Goal: Transaction & Acquisition: Purchase product/service

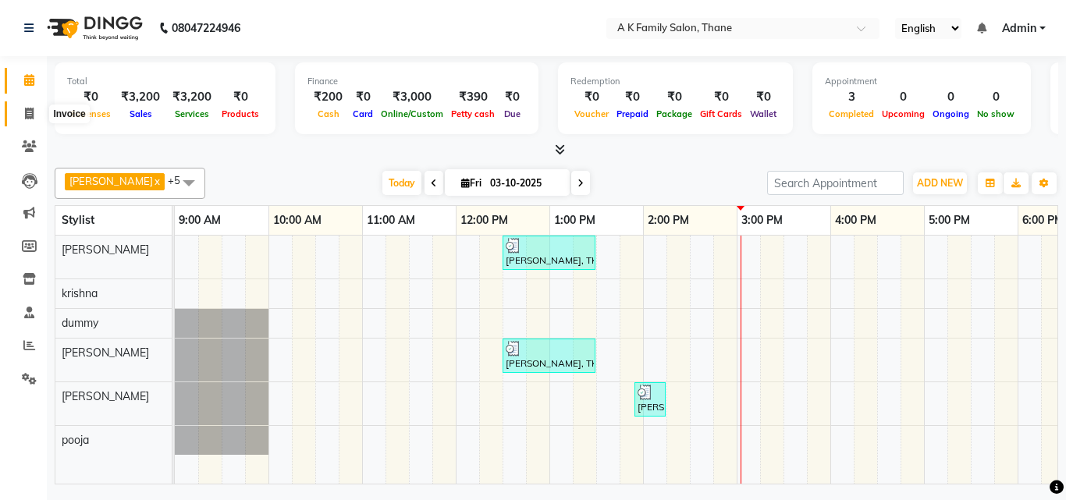
click at [32, 115] on icon at bounding box center [29, 114] width 9 height 12
select select "service"
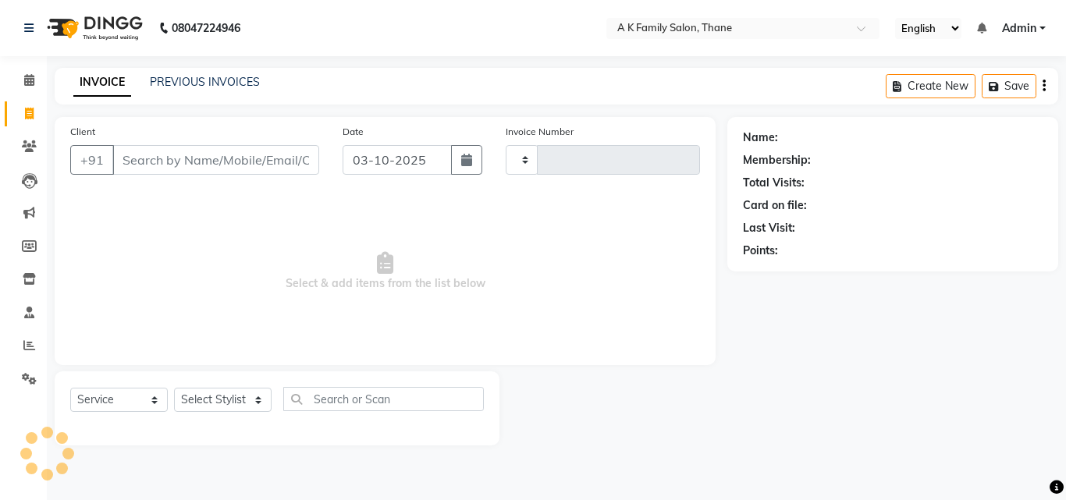
type input "1859"
select select "5033"
click at [257, 151] on input "Client" at bounding box center [215, 160] width 207 height 30
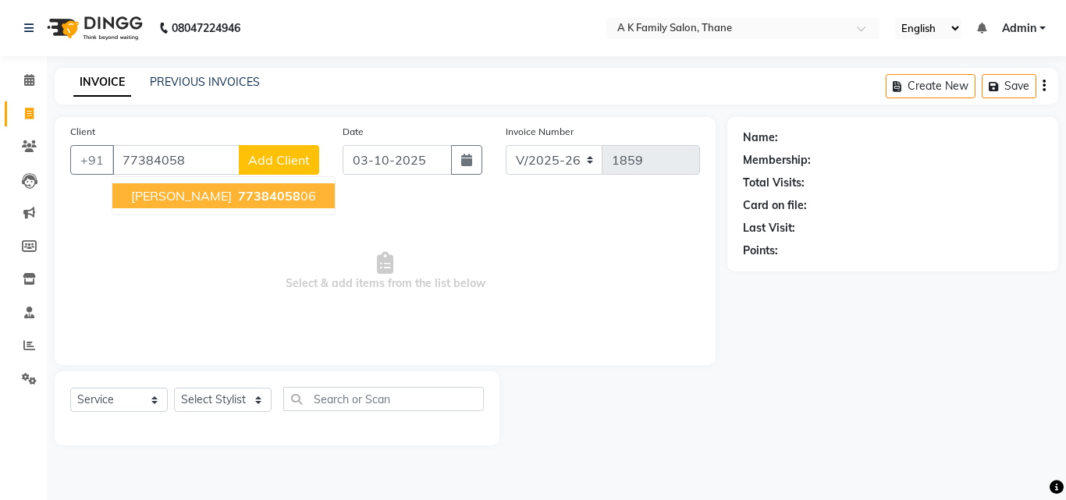
click at [238, 199] on span "77384058" at bounding box center [269, 196] width 62 height 16
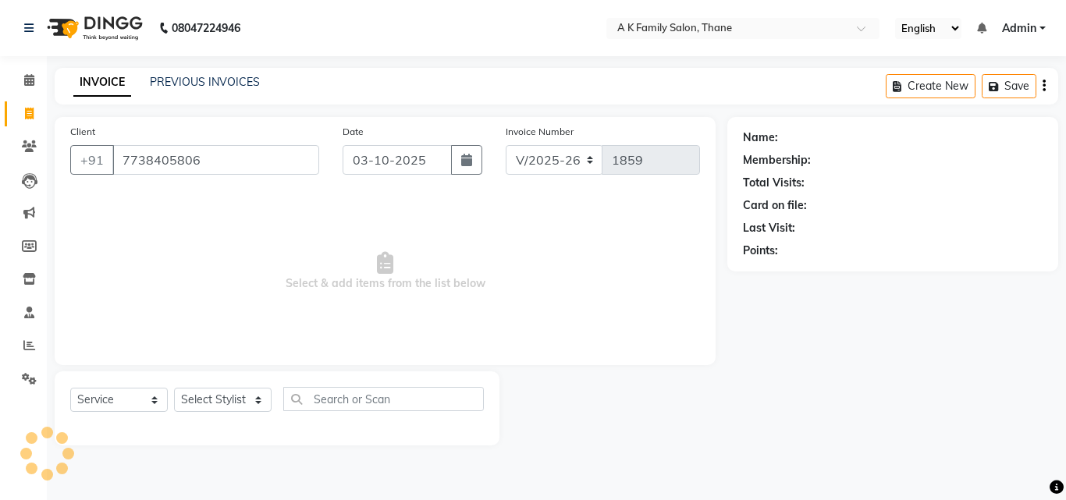
type input "7738405806"
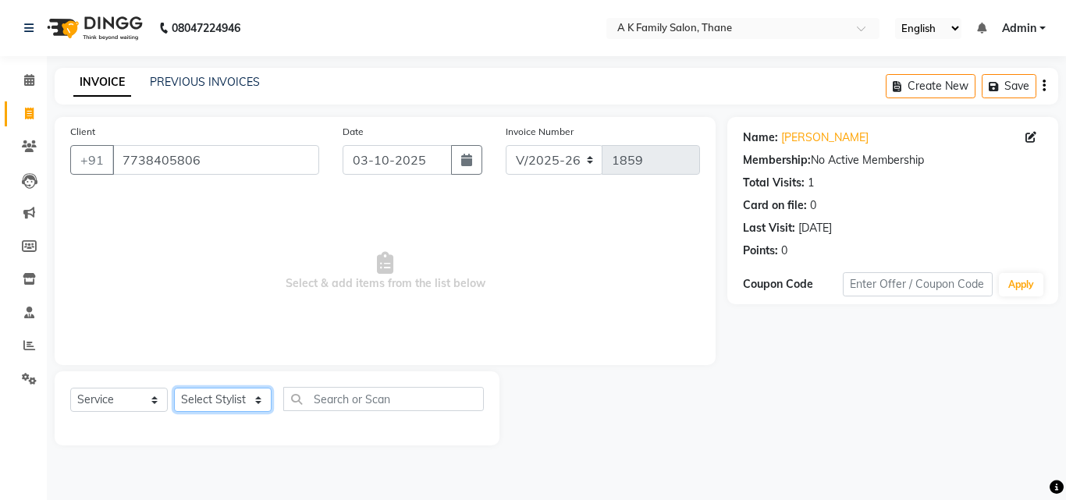
click at [210, 392] on select "Select Stylist [PERSON_NAME] [PERSON_NAME] pooja [PERSON_NAME]" at bounding box center [223, 400] width 98 height 24
select select "91996"
click at [174, 388] on select "Select Stylist [PERSON_NAME] [PERSON_NAME] pooja [PERSON_NAME]" at bounding box center [223, 400] width 98 height 24
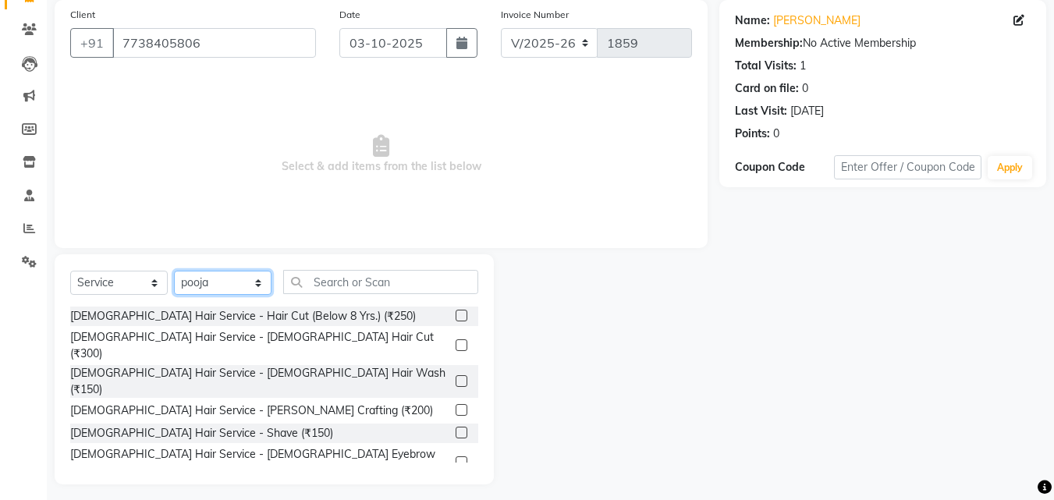
scroll to position [125, 0]
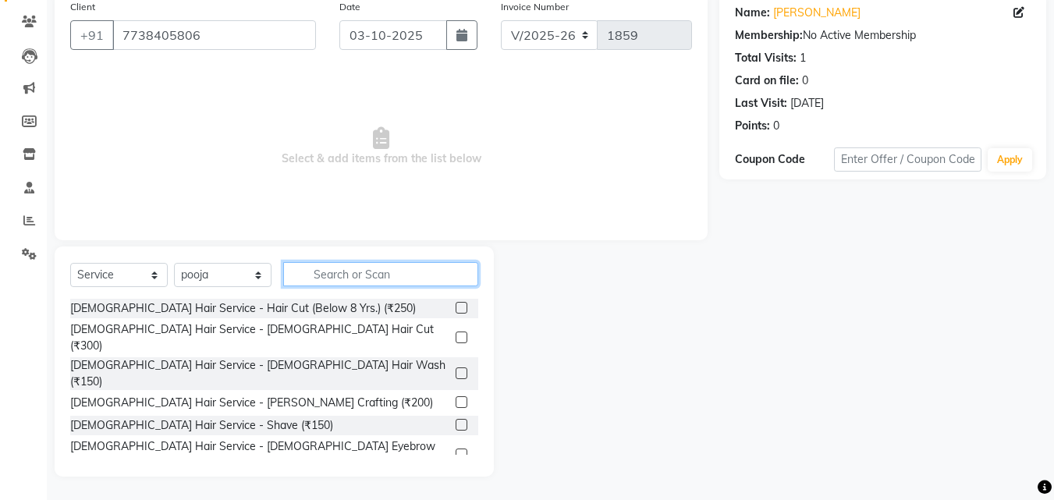
click at [385, 275] on input "text" at bounding box center [380, 274] width 195 height 24
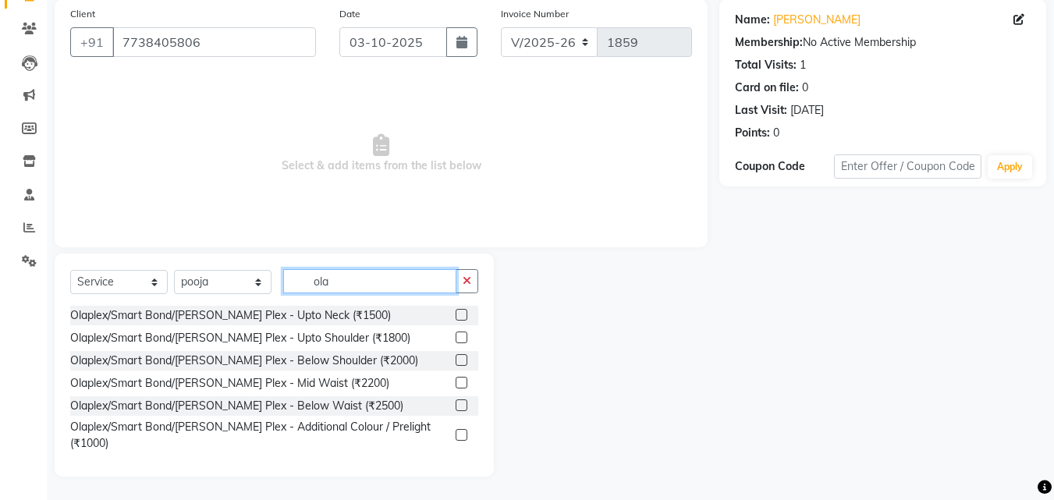
scroll to position [105, 0]
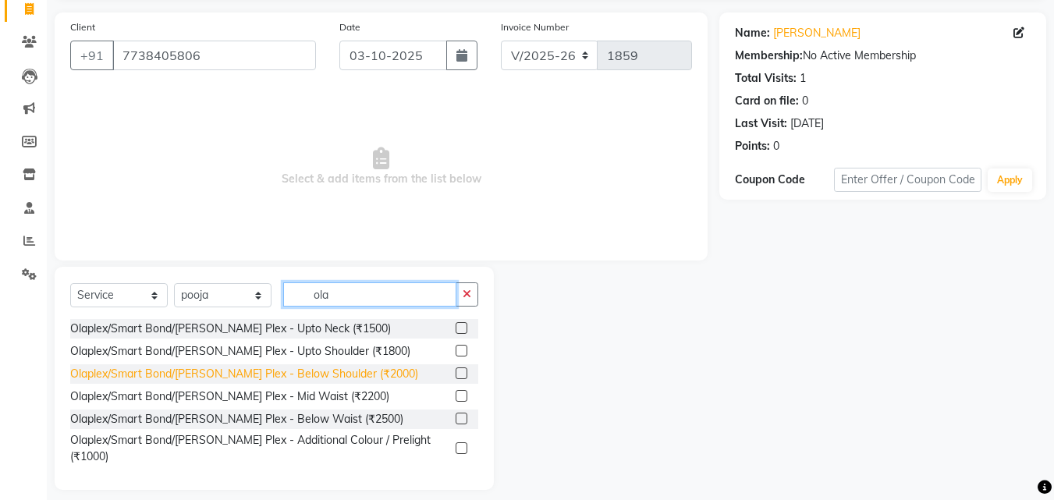
type input "ola"
click at [261, 376] on div "Olaplex/Smart Bond/[PERSON_NAME] Plex - Below Shoulder (₹2000)" at bounding box center [244, 374] width 348 height 16
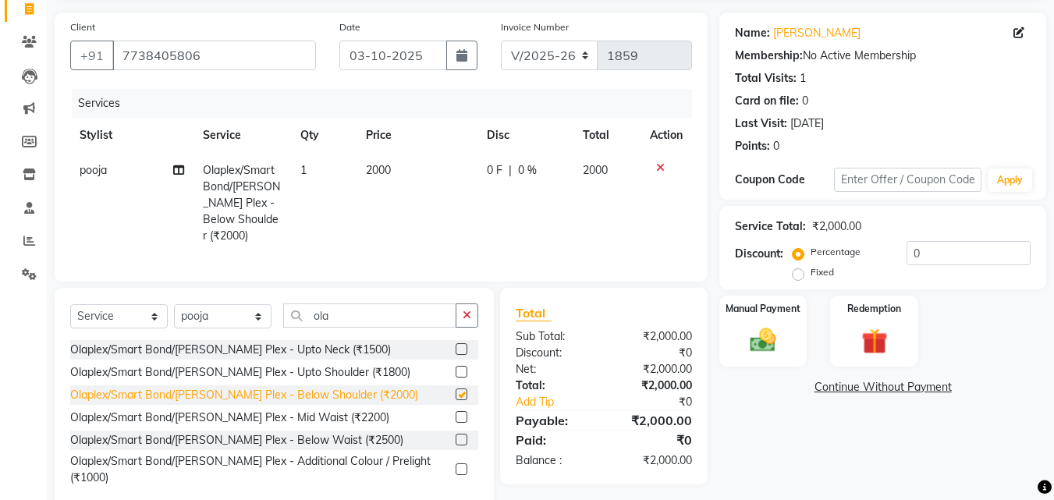
checkbox input "false"
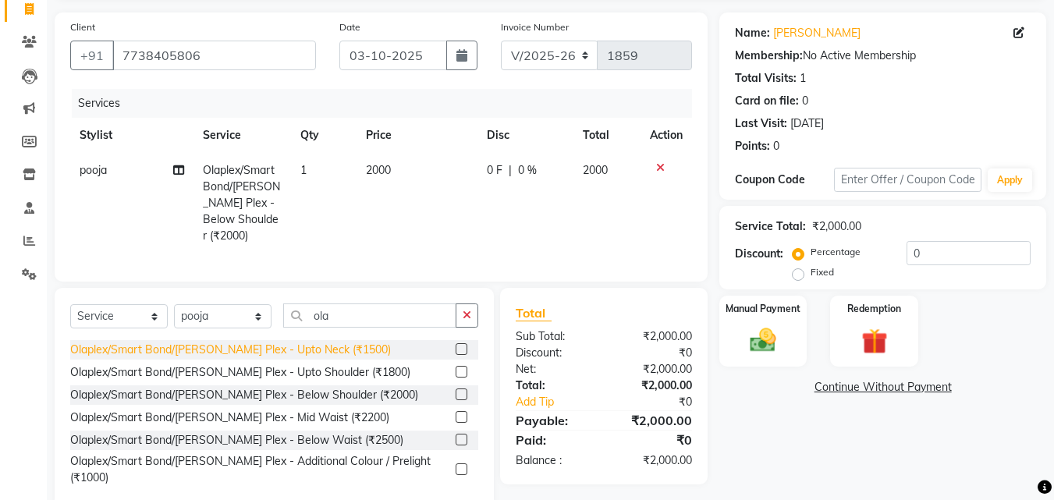
click at [301, 349] on div "Olaplex/Smart Bond/[PERSON_NAME] Plex - Upto Neck (₹1500)" at bounding box center [230, 350] width 321 height 16
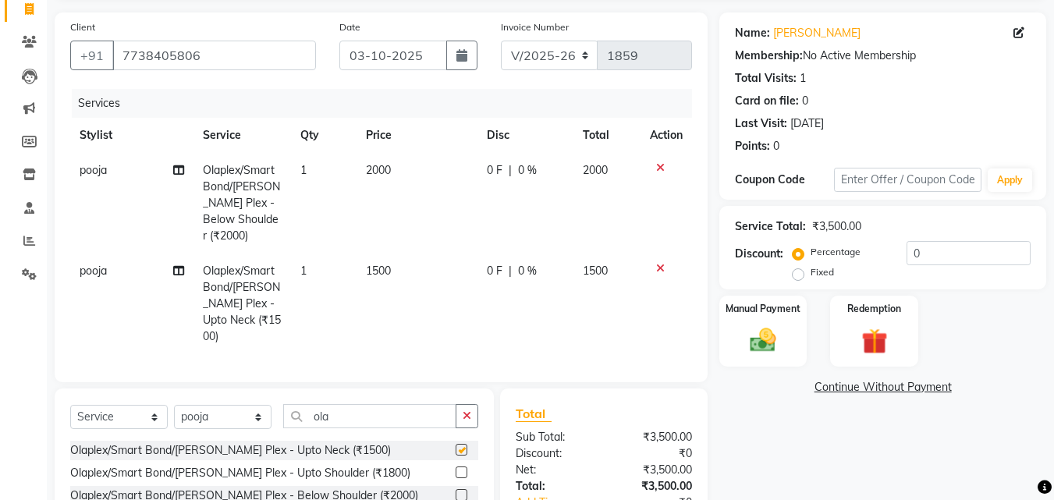
checkbox input "false"
click at [659, 166] on icon at bounding box center [660, 167] width 9 height 11
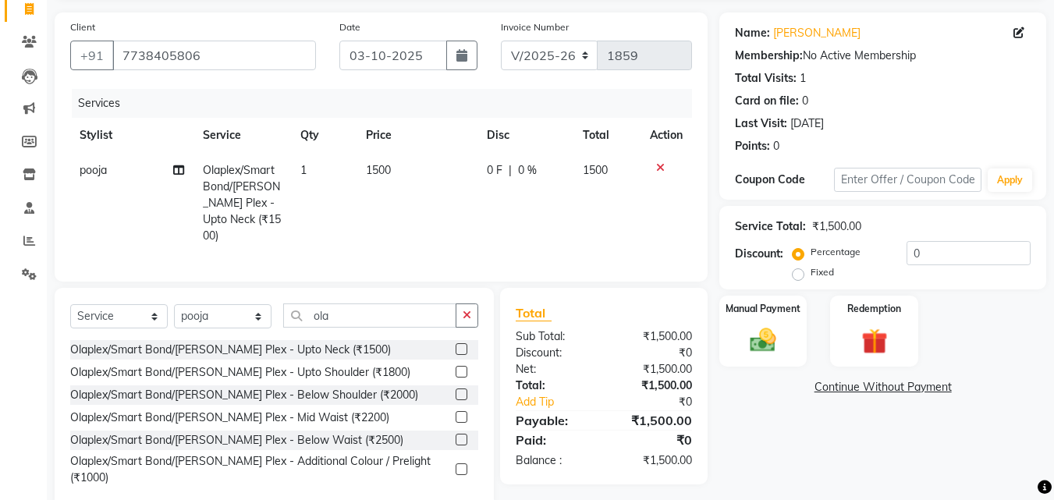
click at [398, 172] on td "1500" at bounding box center [417, 203] width 121 height 101
select select "91996"
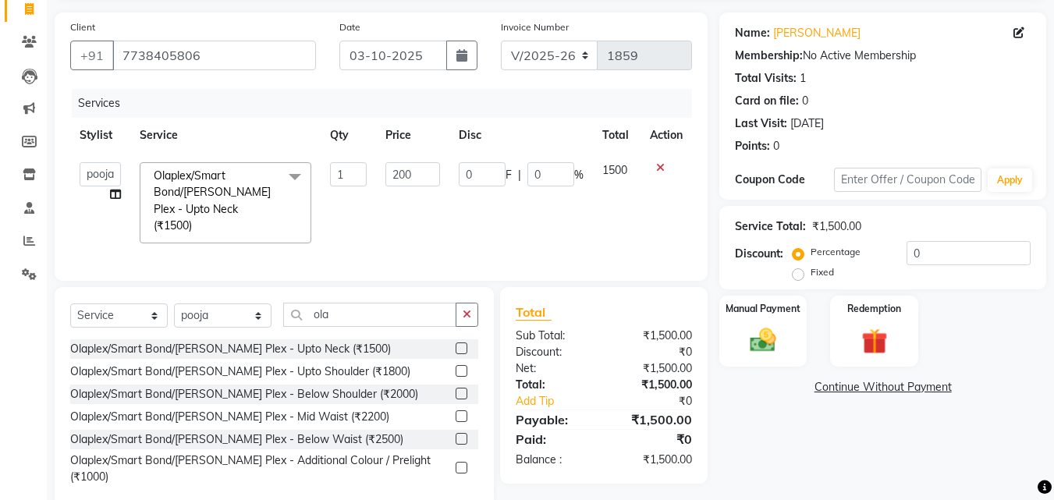
type input "2000"
click at [438, 211] on td "2000" at bounding box center [412, 203] width 73 height 100
select select "91996"
click at [387, 294] on div "Select Service Product Membership Package Voucher Prepaid Gift Card Select Styl…" at bounding box center [274, 398] width 439 height 223
click at [384, 307] on input "ola" at bounding box center [369, 315] width 173 height 24
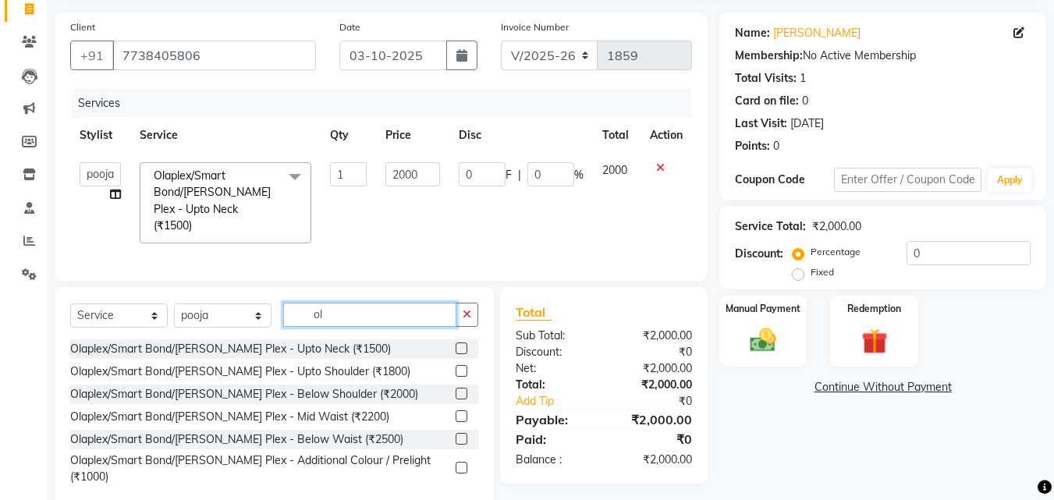
type input "o"
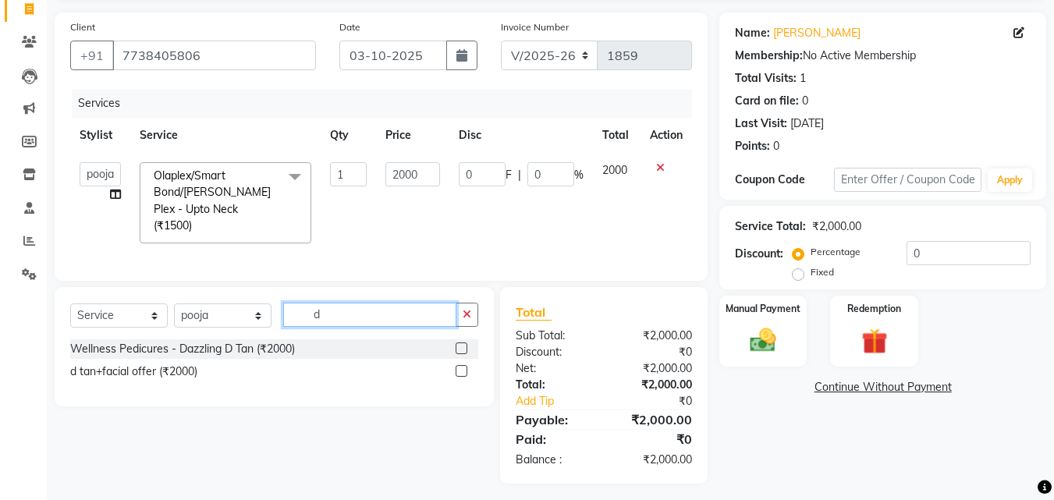
type input "d"
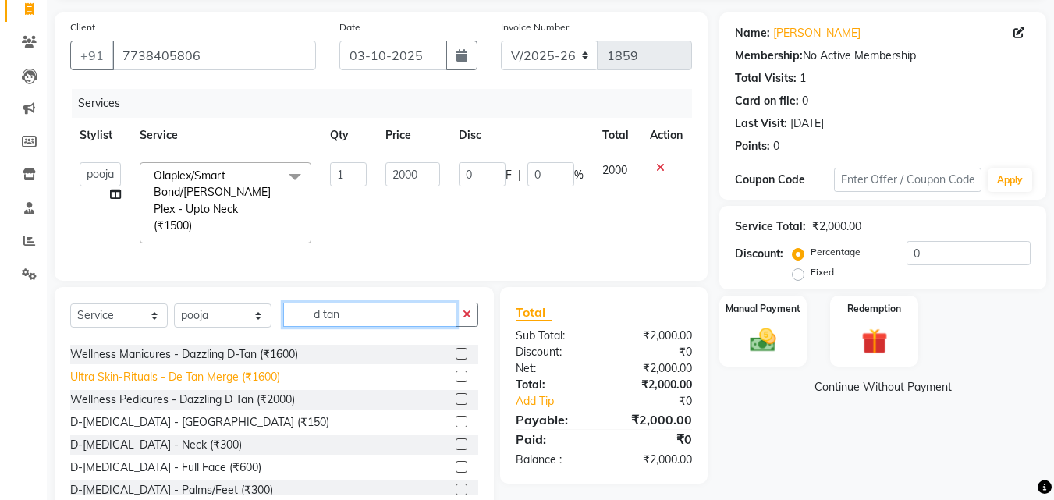
scroll to position [78, 0]
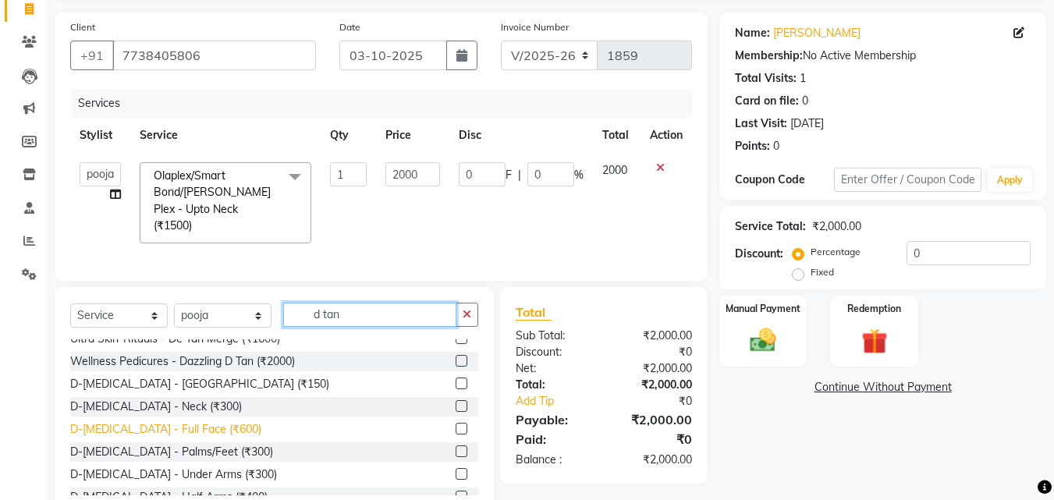
type input "d tan"
click at [156, 424] on div "D-[MEDICAL_DATA] - Full Face (₹600)" at bounding box center [165, 429] width 191 height 16
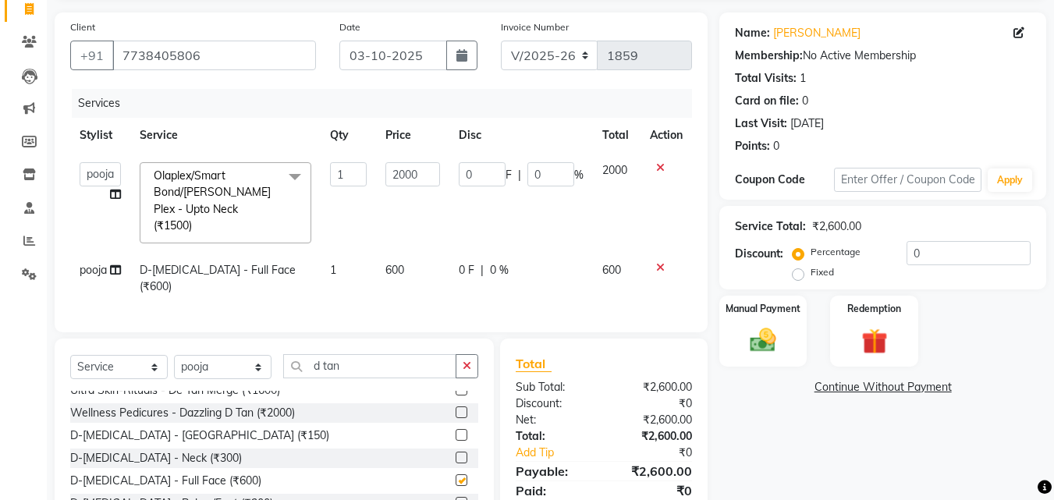
checkbox input "false"
drag, startPoint x: 594, startPoint y: 232, endPoint x: 559, endPoint y: 250, distance: 39.4
click at [593, 233] on td "2000" at bounding box center [617, 203] width 48 height 100
click at [543, 262] on div "0 F | 0 %" at bounding box center [521, 270] width 125 height 16
select select "91996"
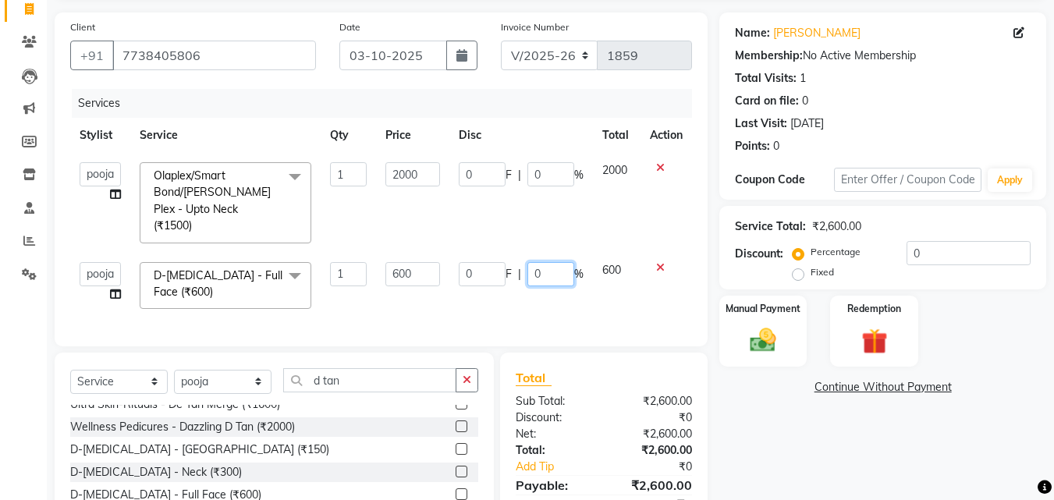
click at [543, 262] on input "0" at bounding box center [550, 274] width 47 height 24
type input "20"
click at [549, 179] on input "0" at bounding box center [550, 174] width 47 height 24
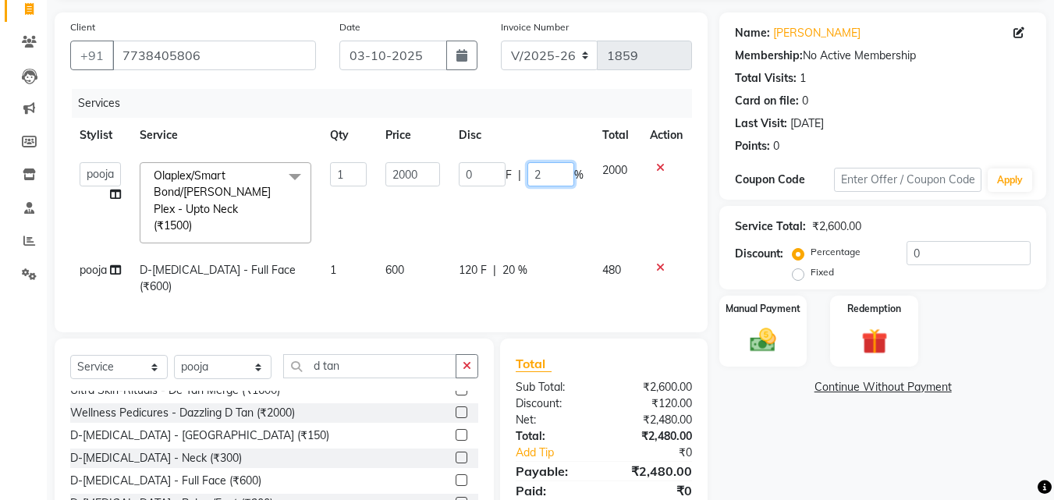
type input "20"
click at [339, 343] on div "Select Service Product Membership Package Voucher Prepaid Gift Card Select Styl…" at bounding box center [274, 454] width 439 height 230
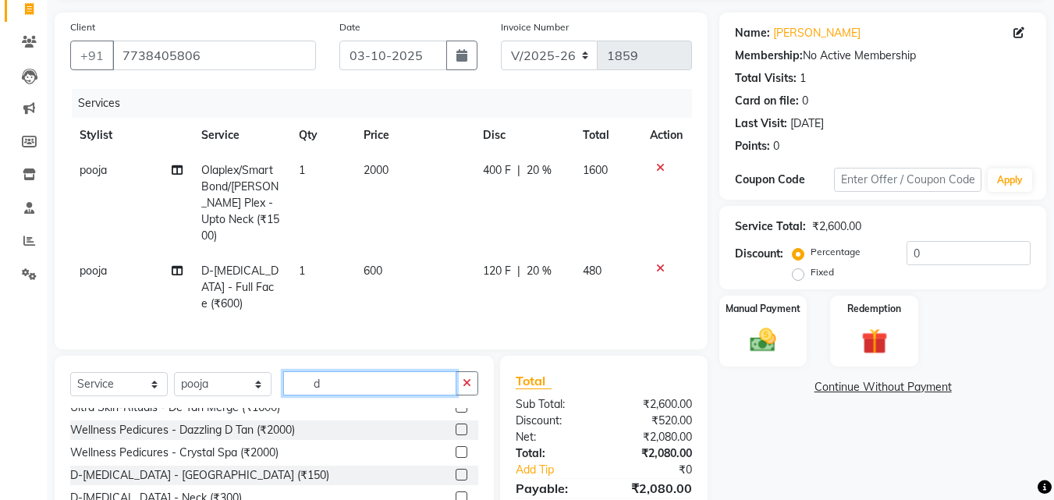
scroll to position [644, 0]
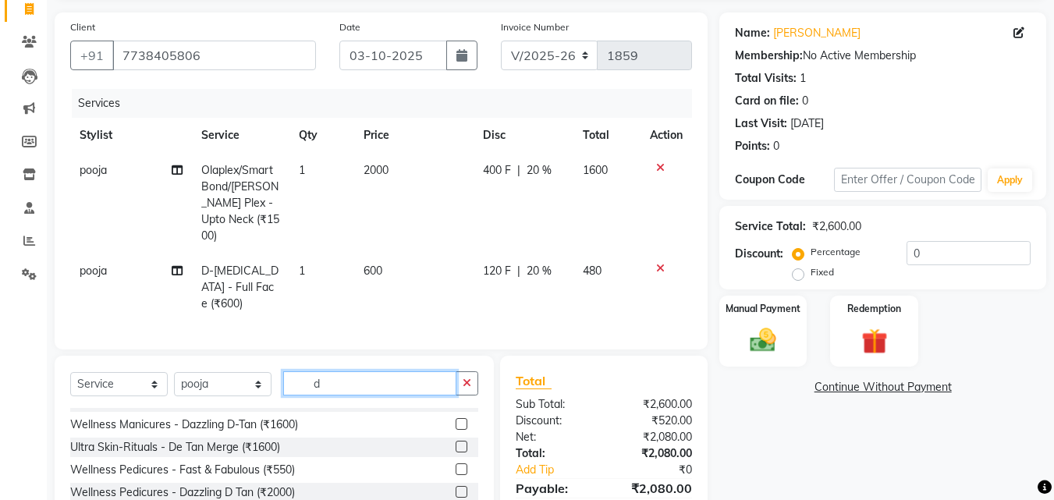
type input "d"
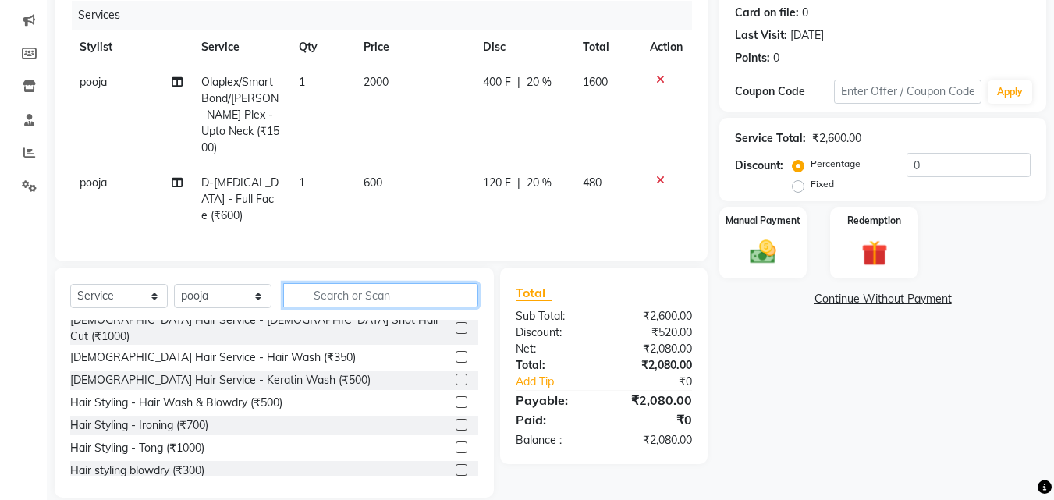
scroll to position [488, 0]
click at [362, 283] on input "text" at bounding box center [380, 295] width 195 height 24
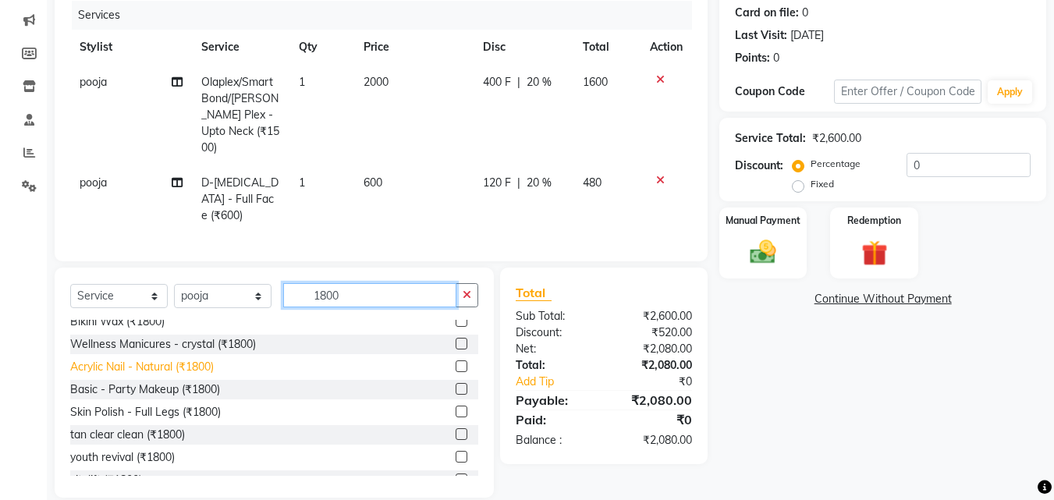
scroll to position [93, 0]
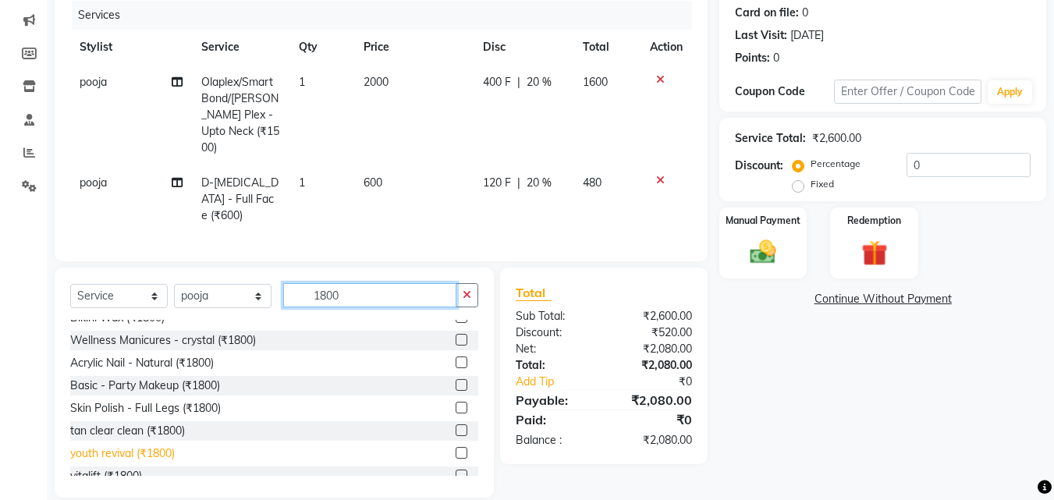
type input "1800"
click at [144, 446] on div "youth revival (₹1800)" at bounding box center [122, 454] width 105 height 16
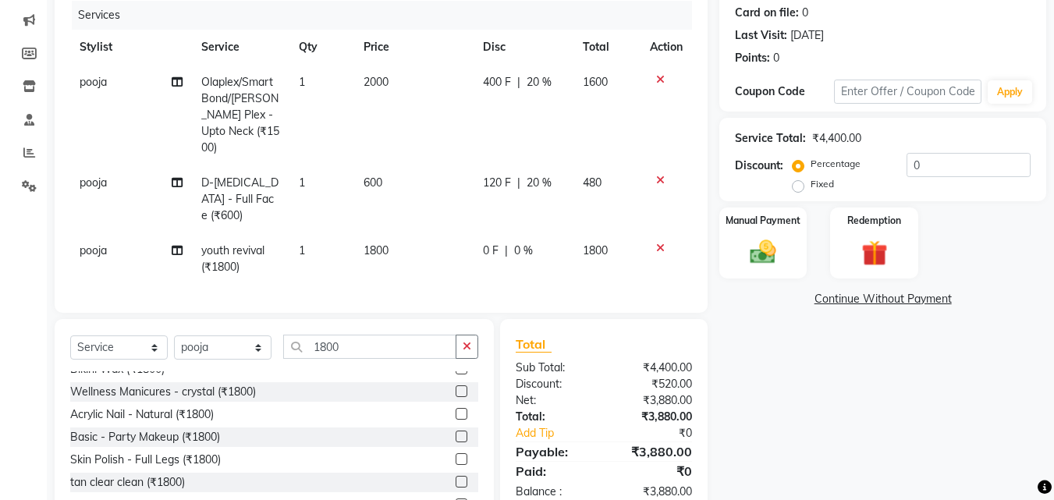
checkbox input "false"
click at [524, 243] on span "0 %" at bounding box center [523, 251] width 19 height 16
select select "91996"
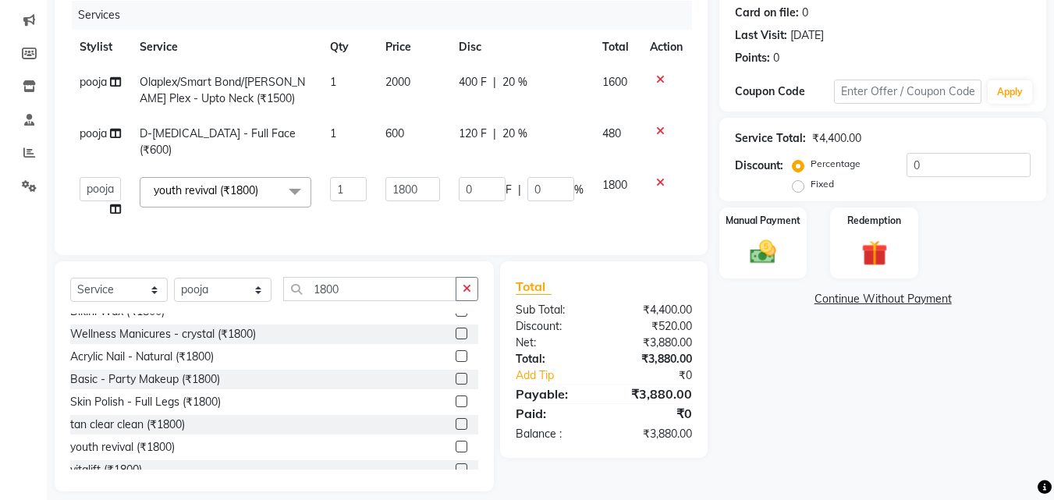
click at [527, 221] on div "Services Stylist Service Qty Price Disc Total Action pooja Olaplex/Smart Bond/[…" at bounding box center [381, 120] width 622 height 239
click at [565, 177] on input "0" at bounding box center [550, 189] width 47 height 24
type input "20"
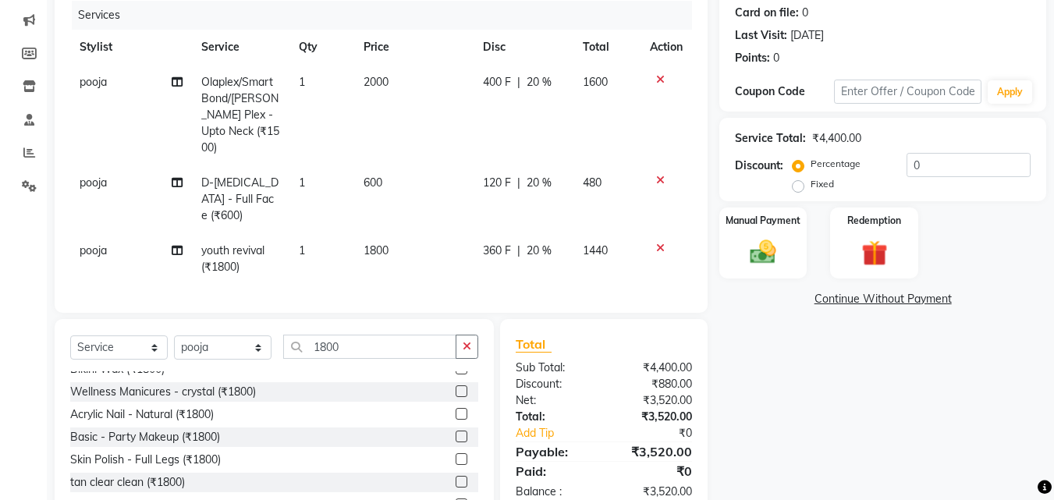
click at [440, 193] on tbody "pooja Olaplex/Smart Bond/[PERSON_NAME] Plex - Upto Neck (₹1500) 1 2000 400 F | …" at bounding box center [381, 175] width 622 height 220
click at [357, 335] on input "1800" at bounding box center [369, 347] width 173 height 24
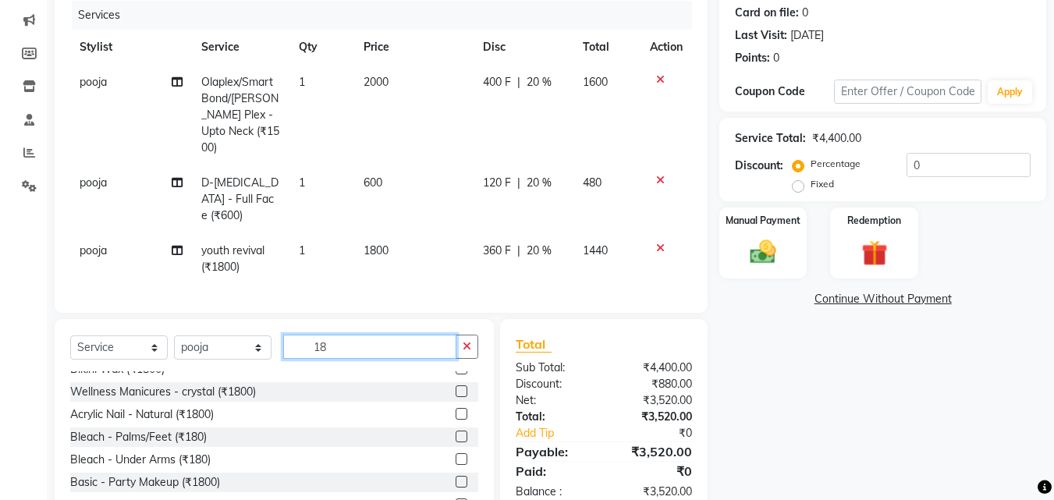
type input "1"
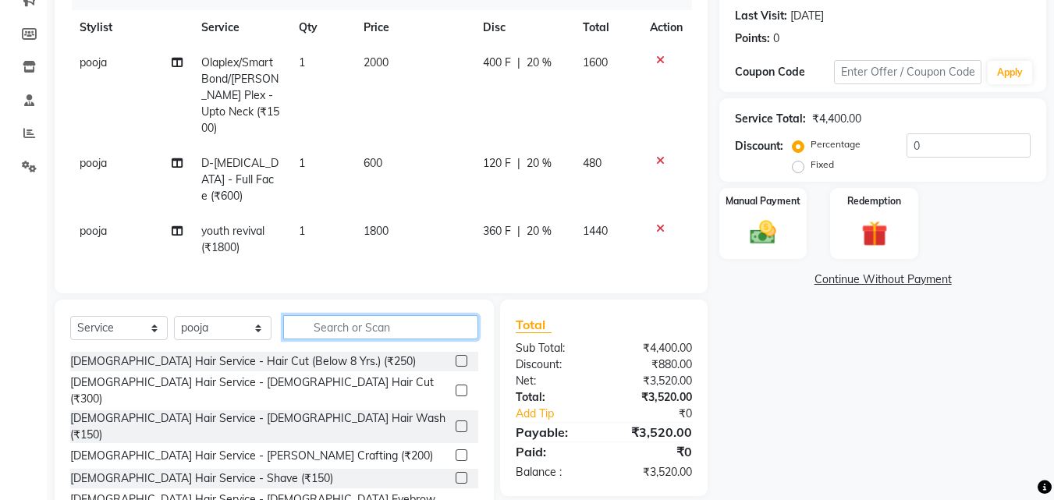
scroll to position [244, 0]
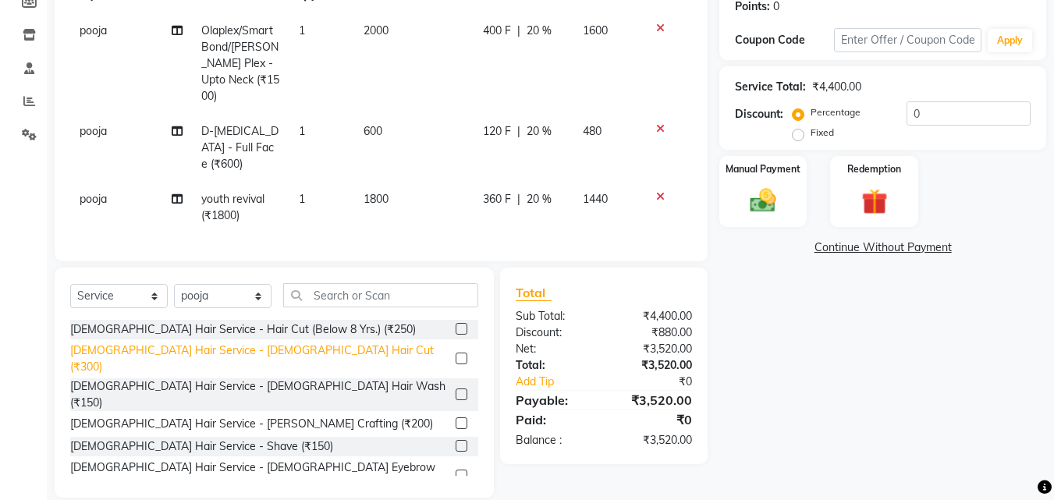
click at [227, 343] on div "[DEMOGRAPHIC_DATA] Hair Service - [DEMOGRAPHIC_DATA] Hair Cut (₹300)" at bounding box center [259, 359] width 379 height 33
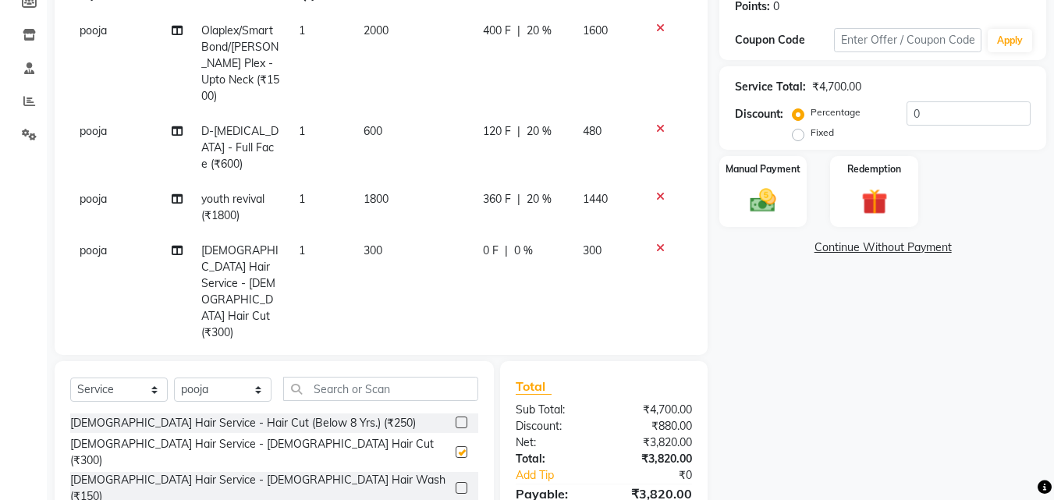
checkbox input "false"
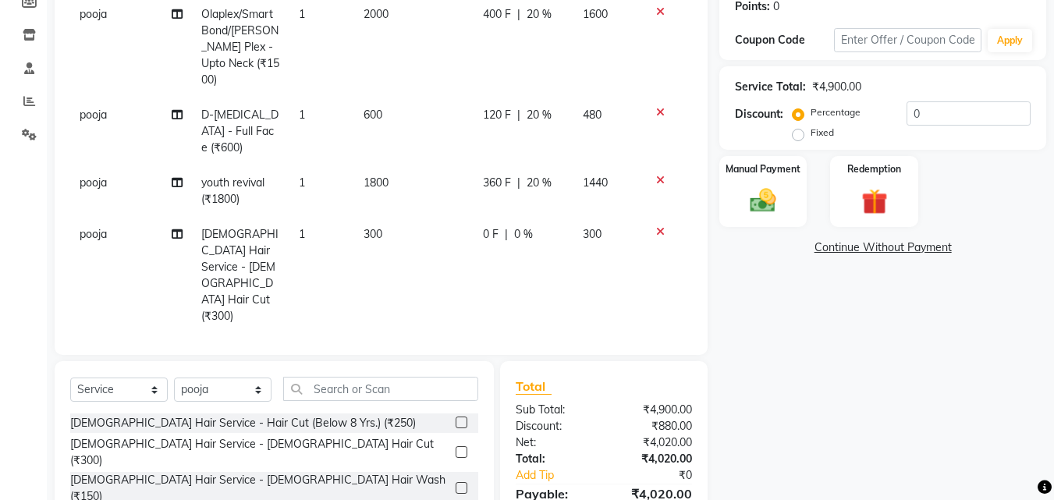
scroll to position [21, 0]
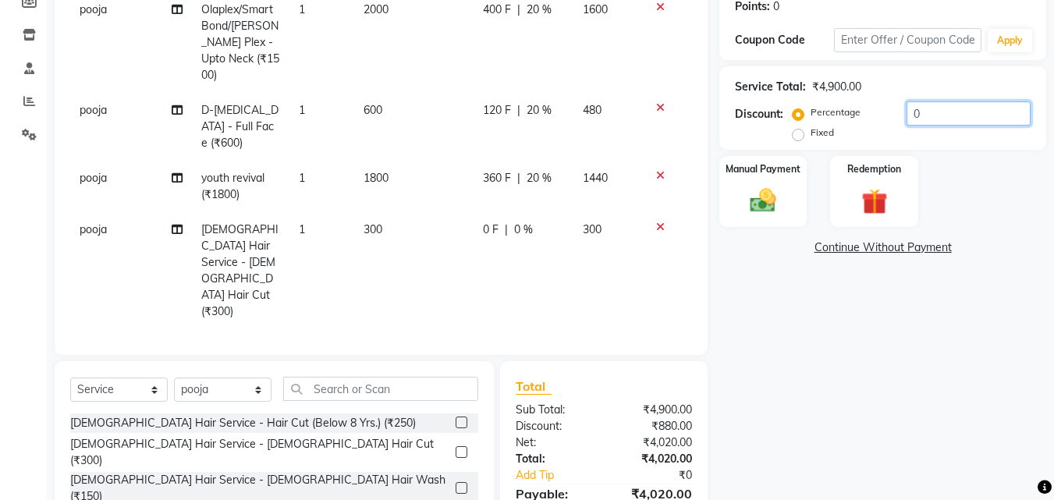
click at [966, 116] on input "0" at bounding box center [969, 113] width 124 height 24
type input "20"
click at [101, 222] on span "pooja" at bounding box center [93, 229] width 27 height 14
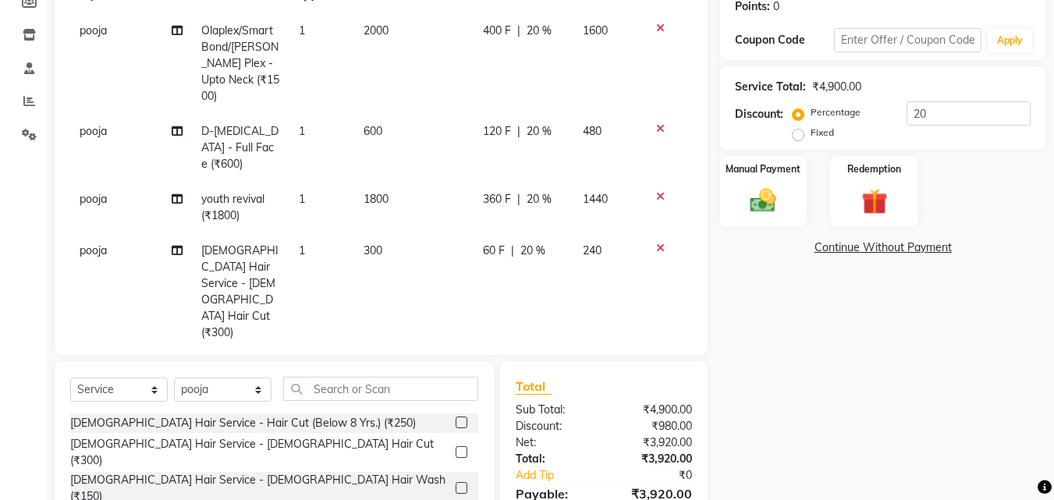
select select "91996"
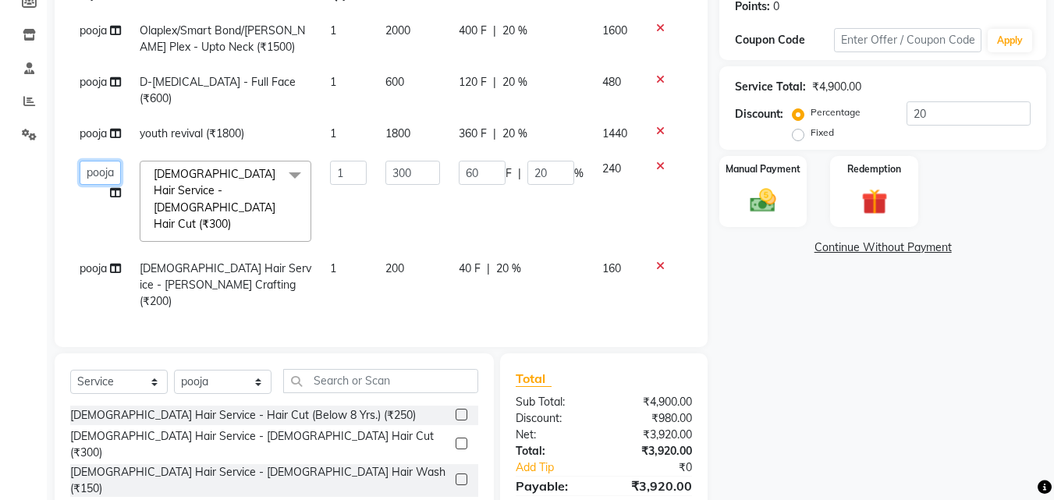
click at [103, 165] on select "[PERSON_NAME] [PERSON_NAME] pooja [PERSON_NAME]" at bounding box center [100, 173] width 41 height 24
click at [89, 261] on span "pooja" at bounding box center [93, 268] width 27 height 14
select select "91996"
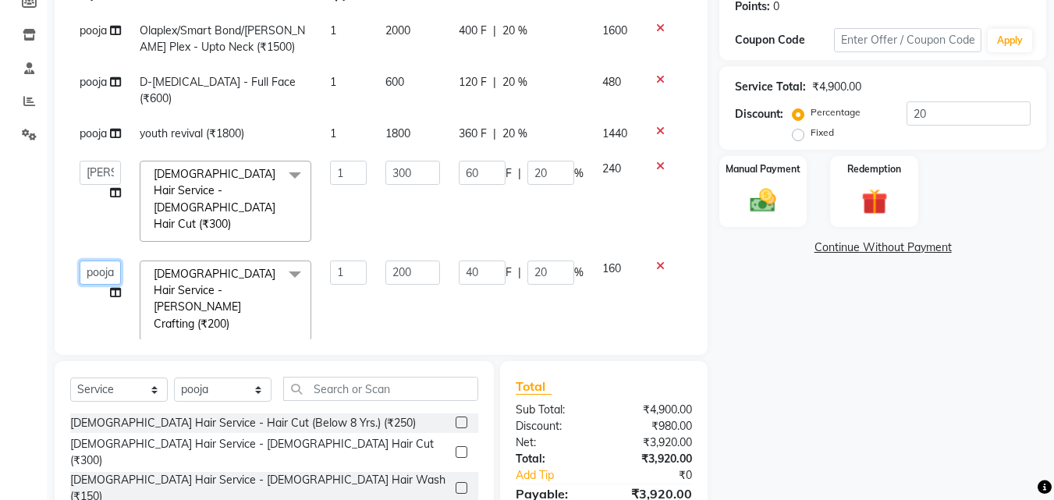
click at [89, 261] on select "[PERSON_NAME] [PERSON_NAME] pooja [PERSON_NAME]" at bounding box center [100, 273] width 41 height 24
select select "62227"
click at [84, 261] on select "[PERSON_NAME] [PERSON_NAME] pooja [PERSON_NAME]" at bounding box center [100, 273] width 41 height 24
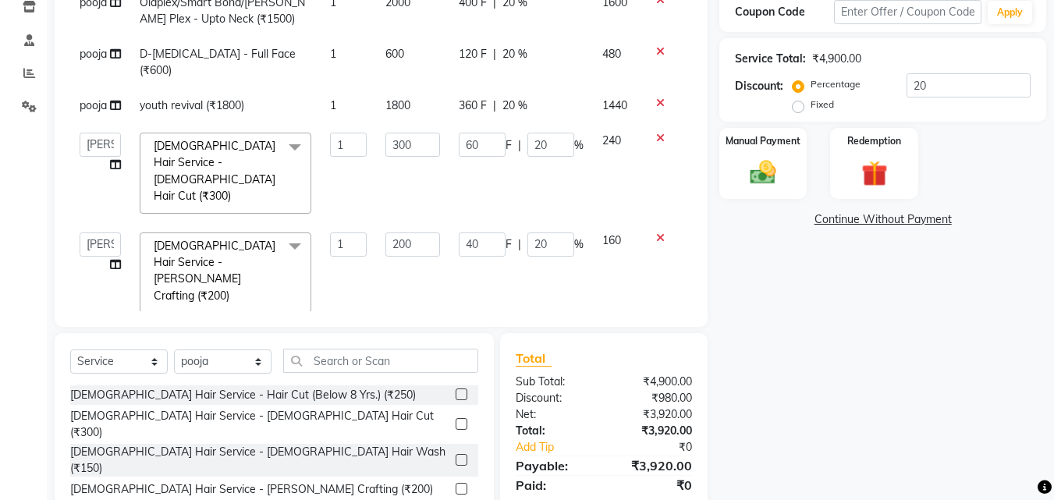
scroll to position [300, 0]
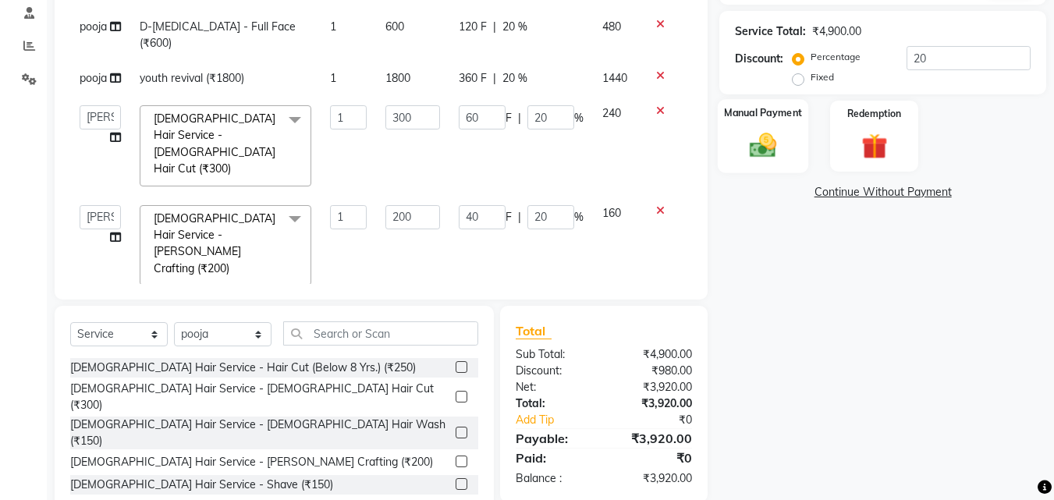
click at [749, 154] on img at bounding box center [763, 145] width 44 height 31
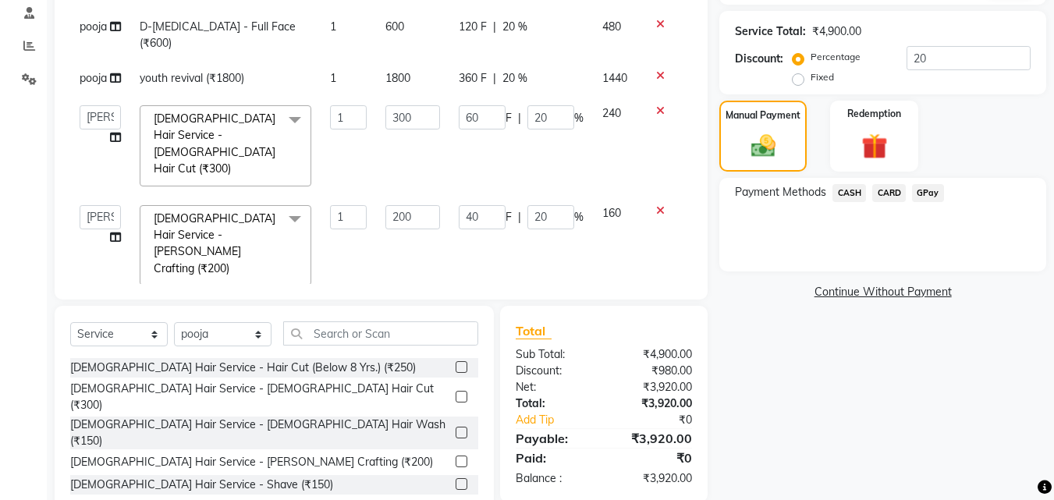
click at [922, 194] on span "GPay" at bounding box center [928, 193] width 32 height 18
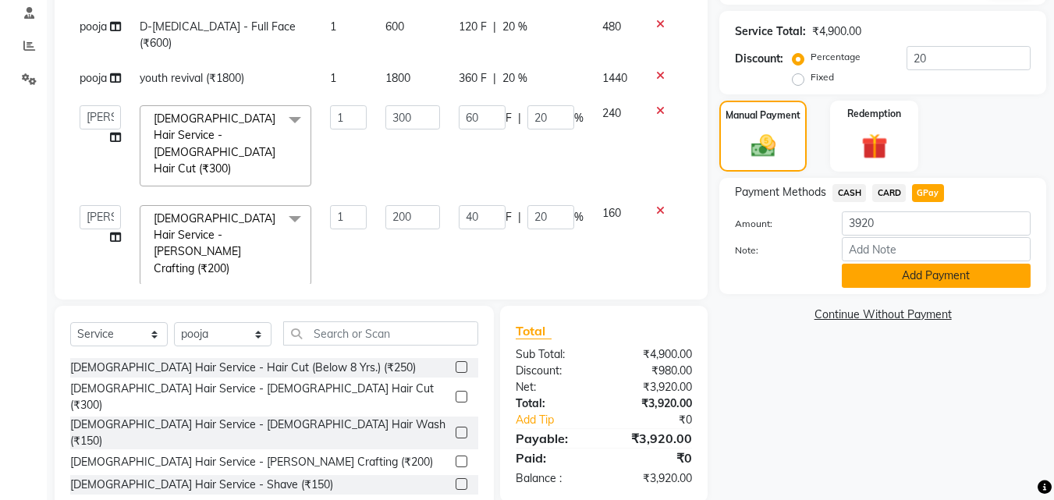
click at [895, 281] on button "Add Payment" at bounding box center [936, 276] width 189 height 24
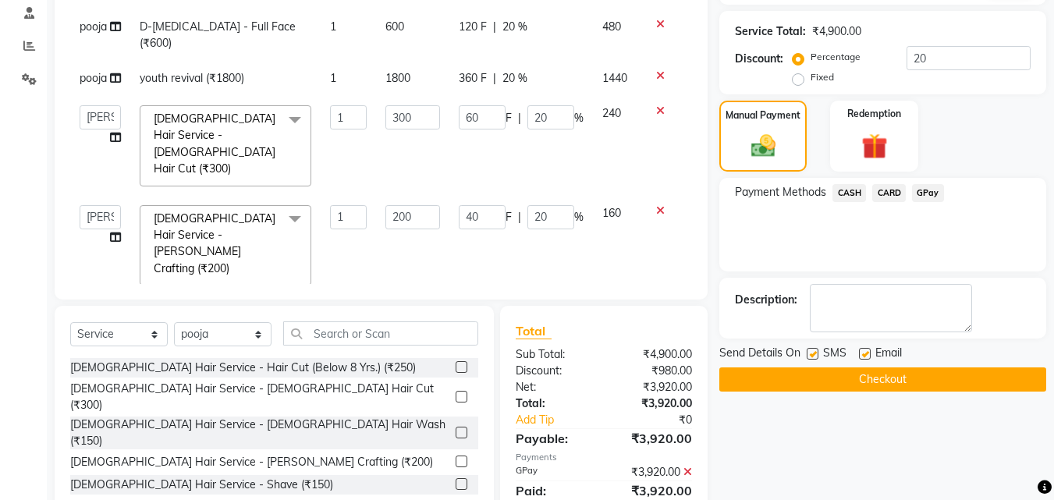
click at [872, 379] on button "Checkout" at bounding box center [882, 379] width 327 height 24
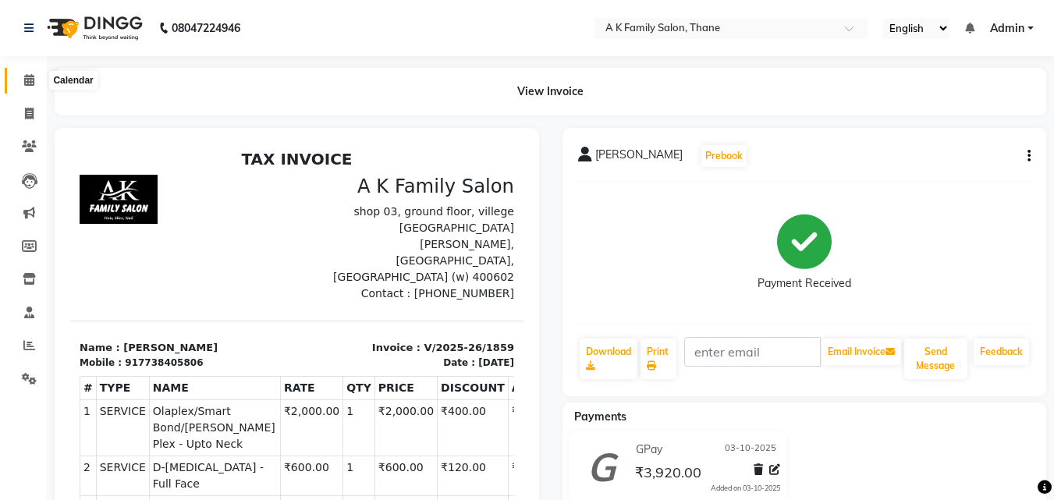
click at [28, 81] on icon at bounding box center [29, 80] width 10 height 12
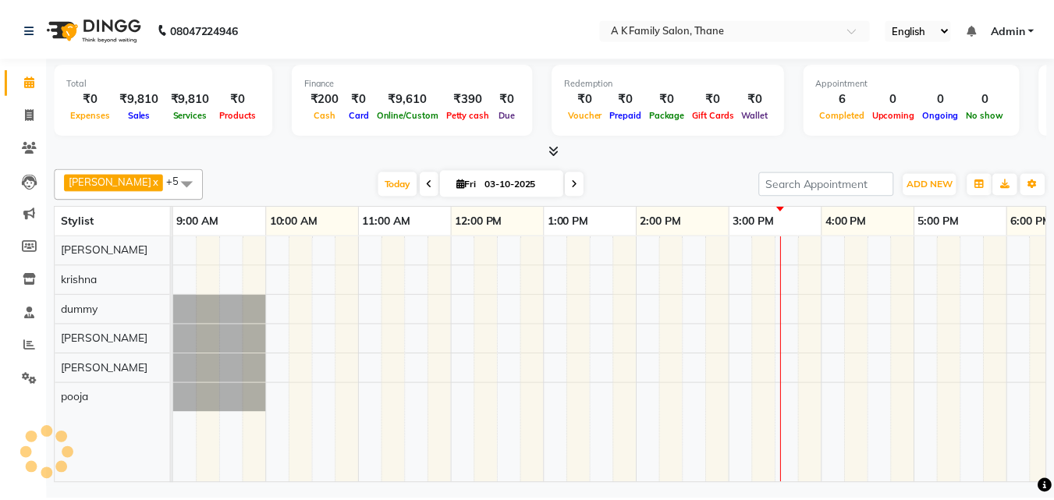
scroll to position [0, 428]
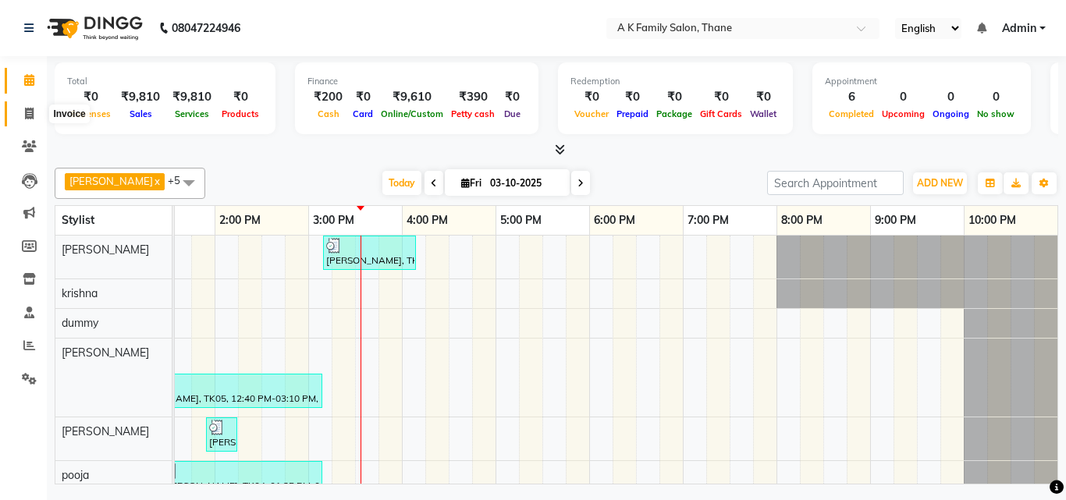
click at [20, 121] on span at bounding box center [29, 114] width 27 height 18
select select "5033"
select select "service"
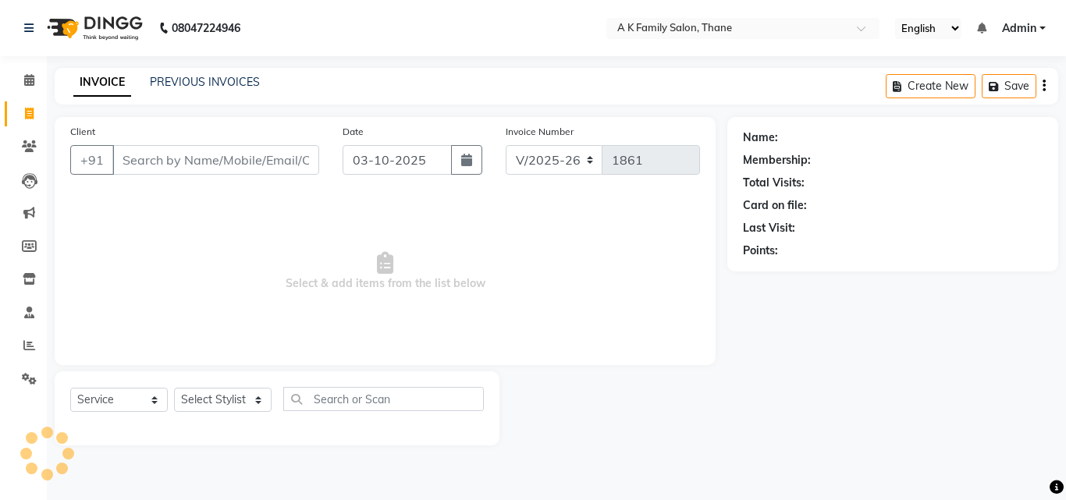
click at [141, 163] on input "Client" at bounding box center [215, 160] width 207 height 30
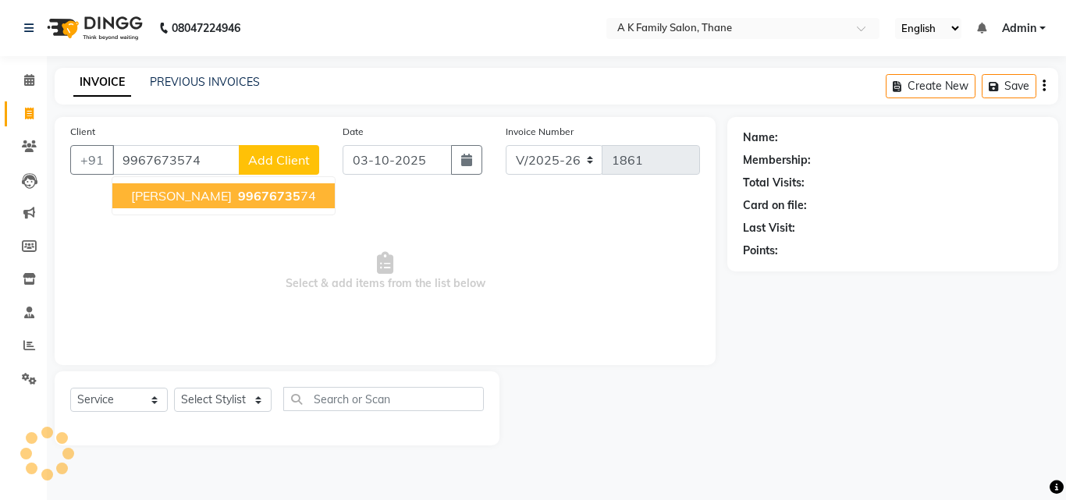
type input "9967673574"
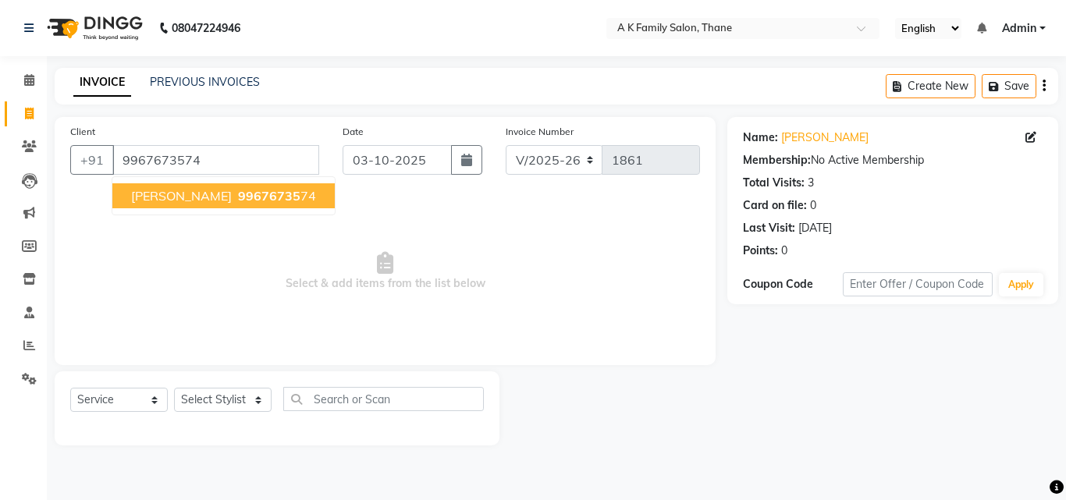
click at [169, 201] on span "[PERSON_NAME]" at bounding box center [181, 196] width 101 height 16
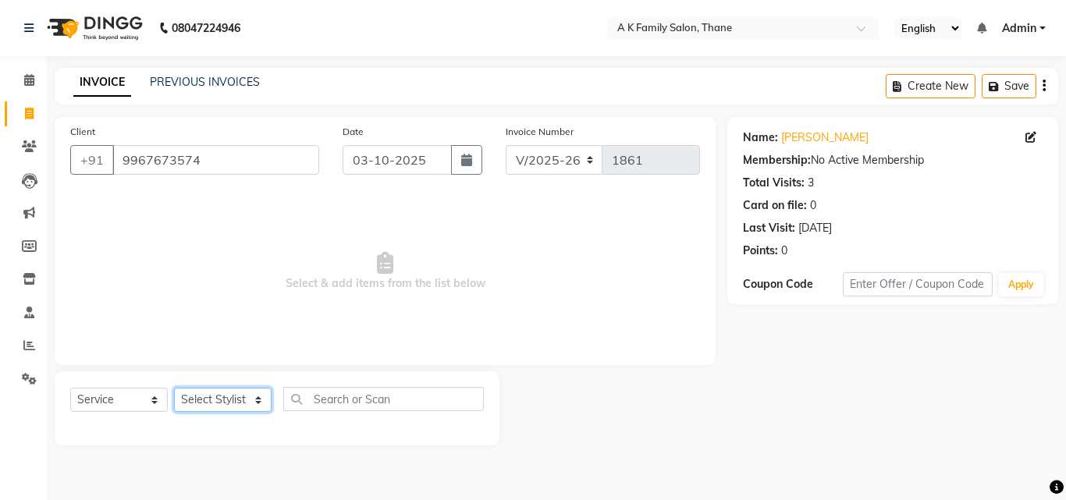
click at [220, 401] on select "Select Stylist [PERSON_NAME] [PERSON_NAME] pooja [PERSON_NAME]" at bounding box center [223, 400] width 98 height 24
select select "32477"
click at [174, 388] on select "Select Stylist [PERSON_NAME] [PERSON_NAME] pooja [PERSON_NAME]" at bounding box center [223, 400] width 98 height 24
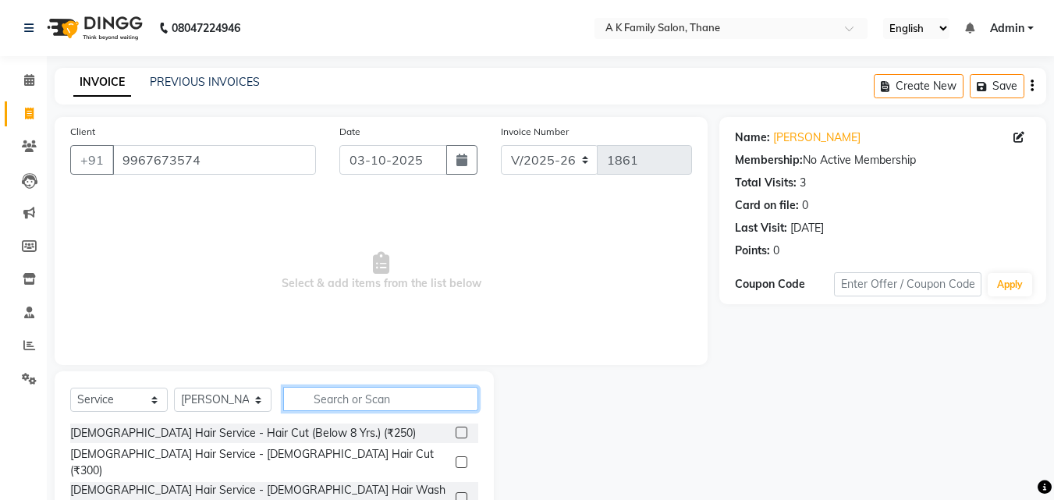
click at [392, 388] on input "text" at bounding box center [380, 399] width 195 height 24
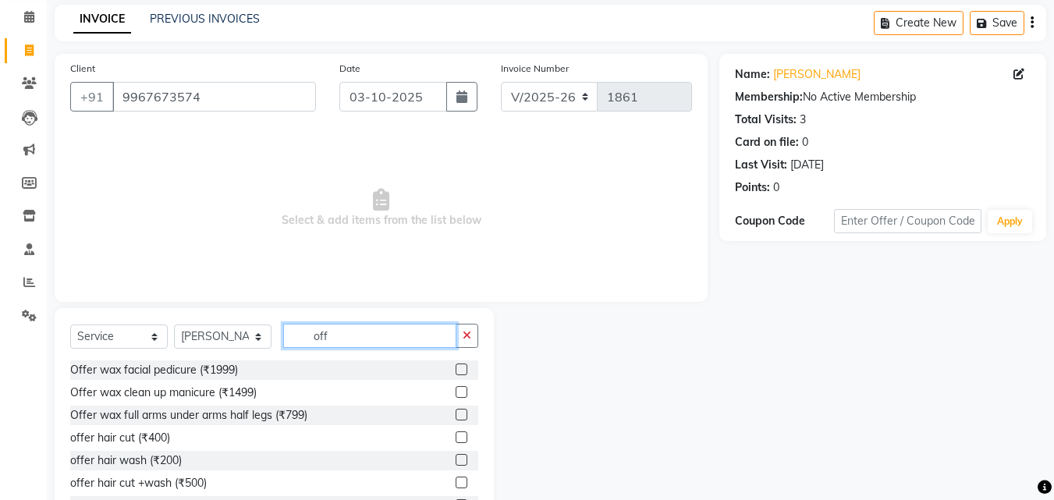
scroll to position [125, 0]
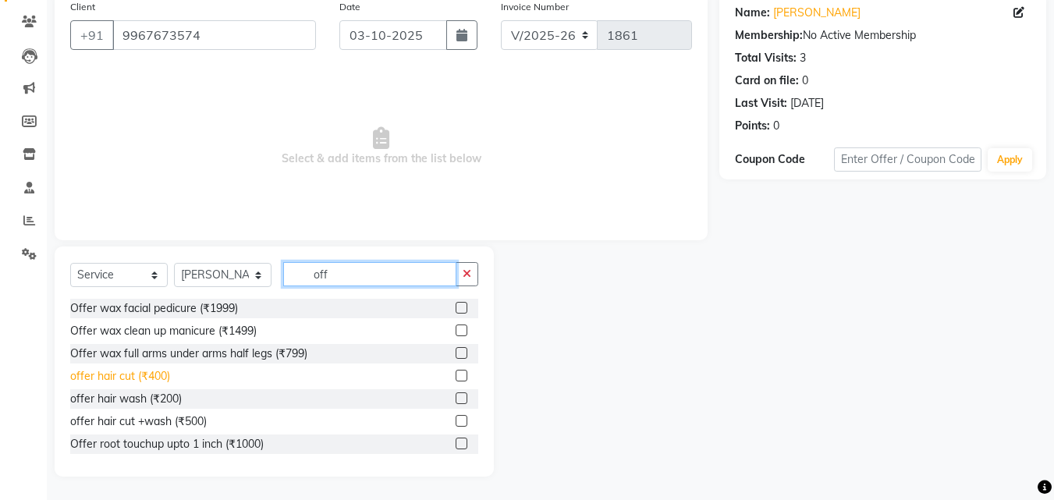
type input "off"
click at [148, 381] on div "offer hair cut (₹400)" at bounding box center [120, 376] width 100 height 16
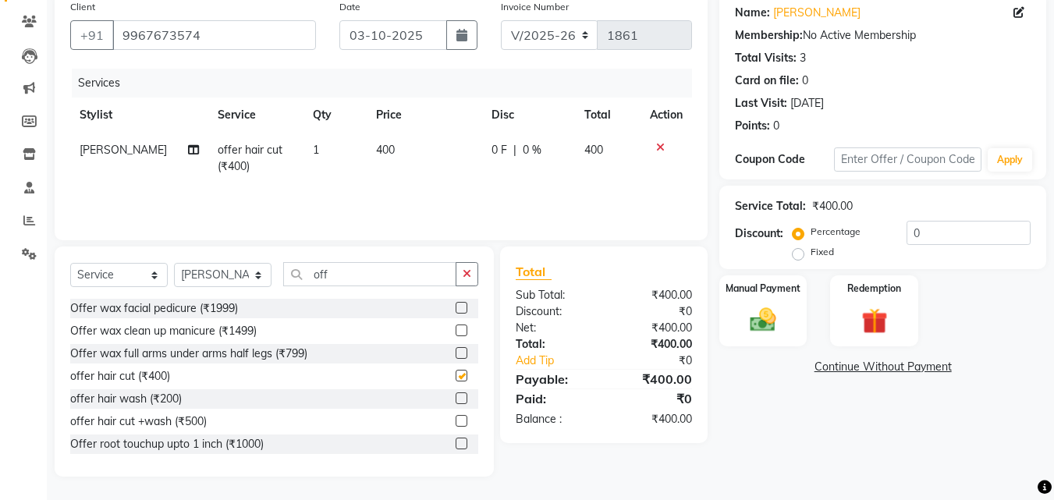
checkbox input "false"
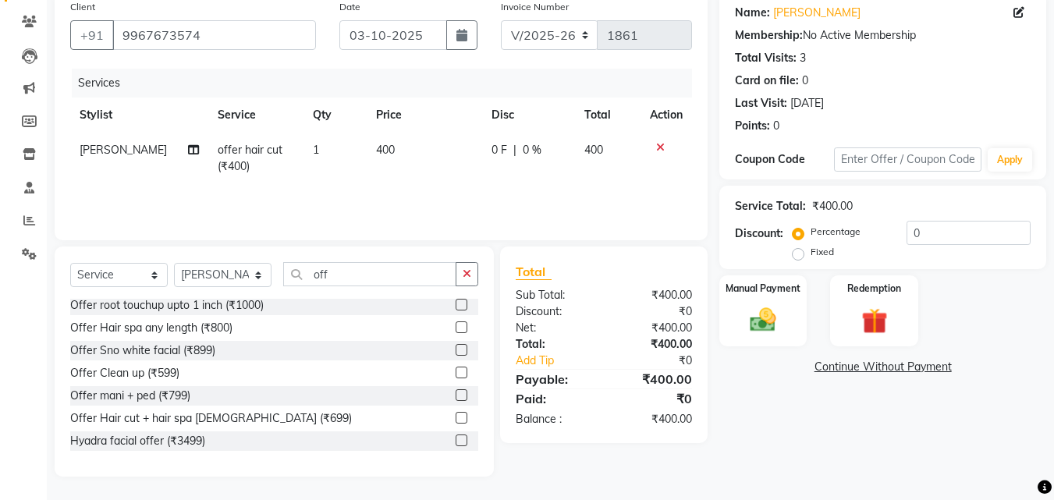
scroll to position [156, 0]
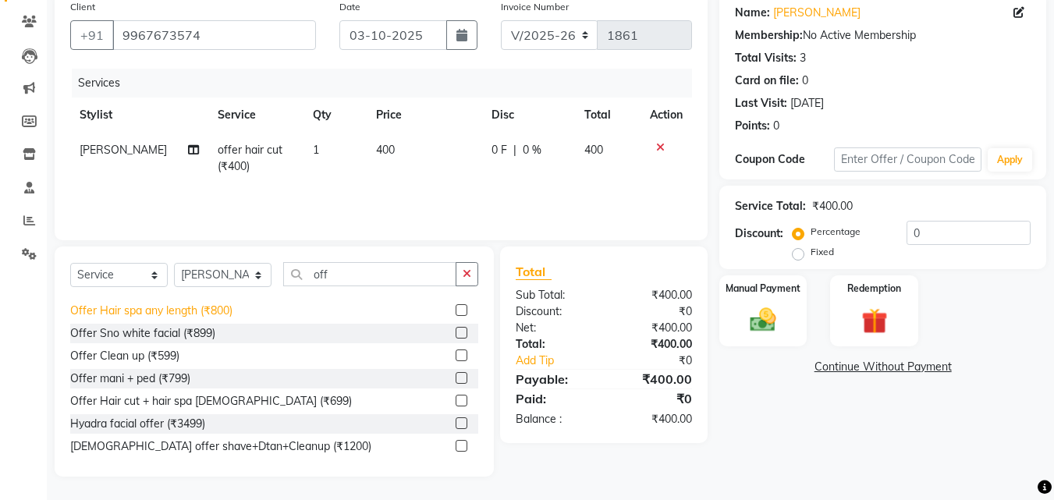
click at [203, 310] on div "Offer Hair spa any length (₹800)" at bounding box center [151, 311] width 162 height 16
checkbox input "false"
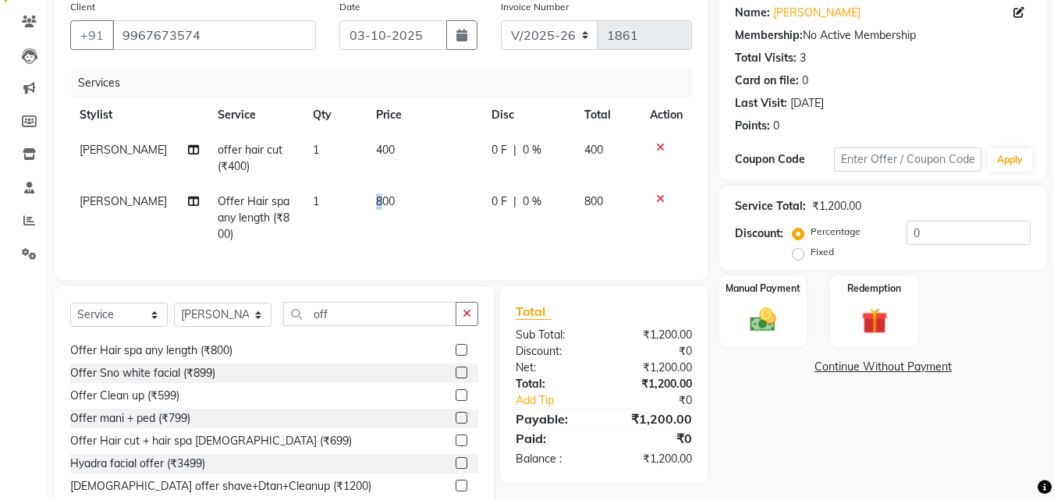
click at [370, 211] on td "800" at bounding box center [424, 218] width 115 height 68
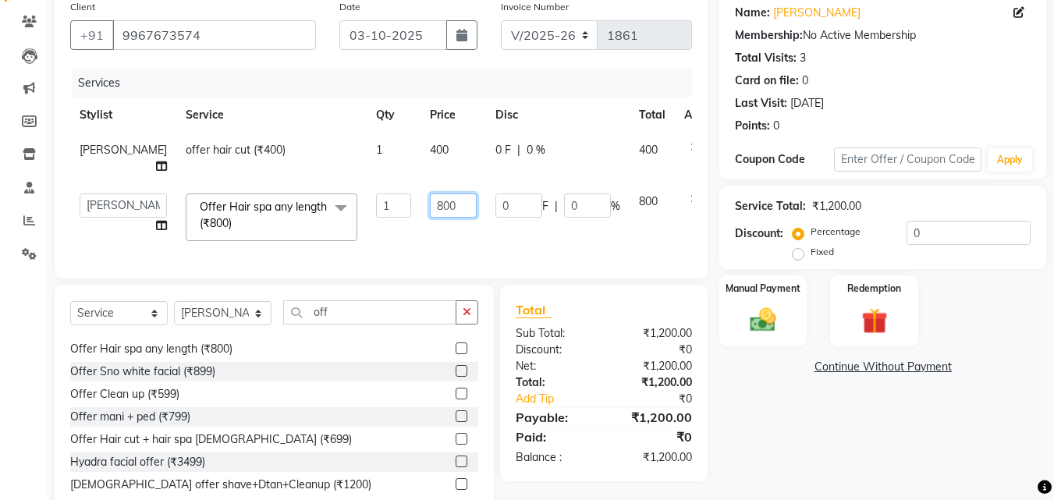
click at [430, 204] on input "800" at bounding box center [453, 206] width 47 height 24
type input "700"
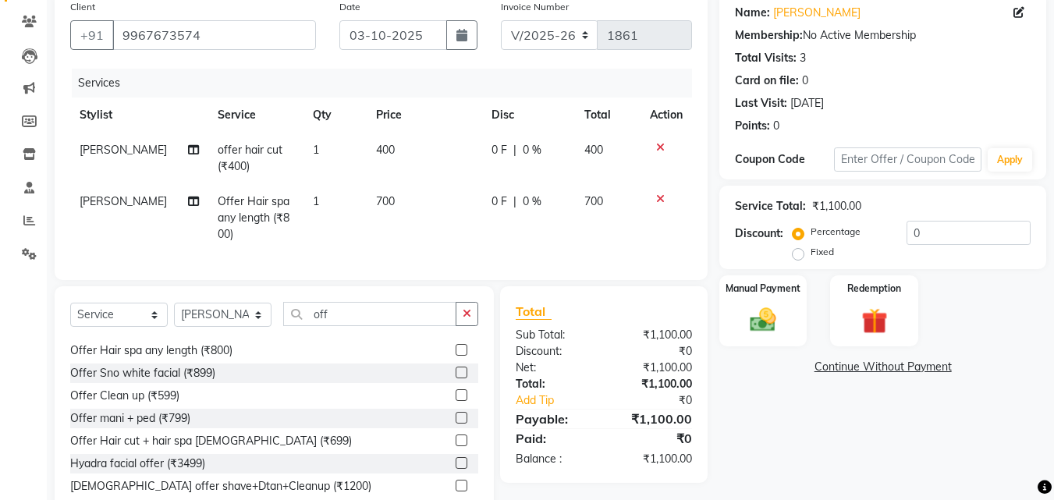
click at [392, 162] on td "400" at bounding box center [424, 158] width 115 height 51
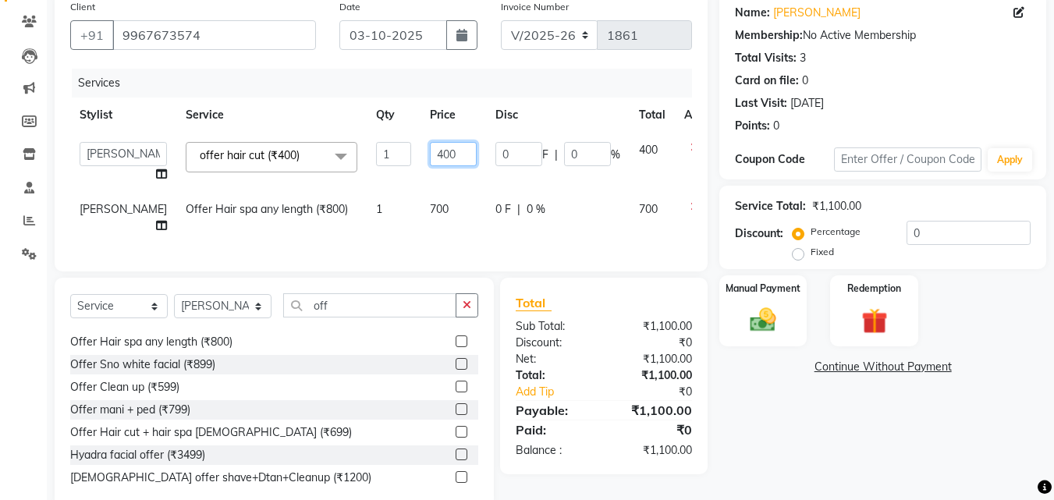
click at [430, 160] on input "400" at bounding box center [453, 154] width 47 height 24
type input "300"
click at [367, 208] on td "1" at bounding box center [394, 217] width 54 height 51
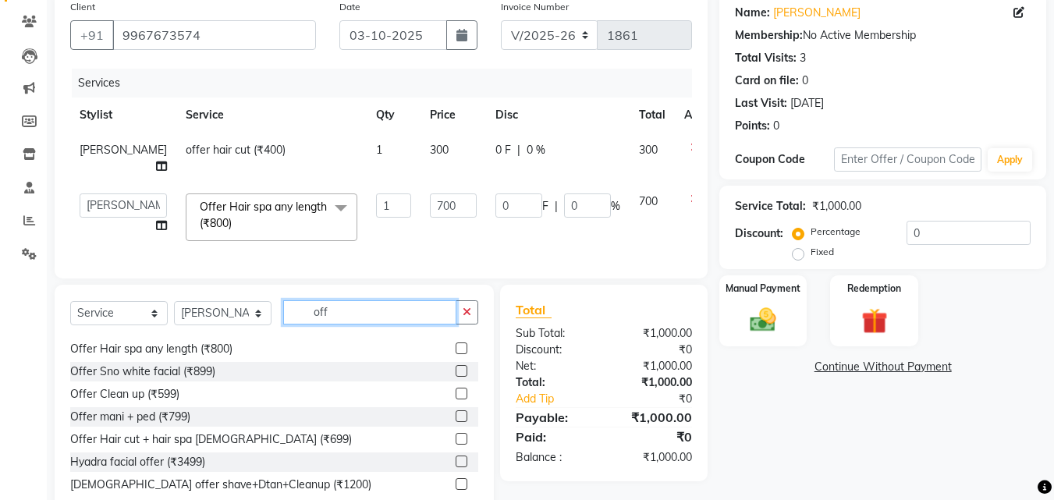
click at [339, 325] on input "off" at bounding box center [369, 312] width 173 height 24
type input "o"
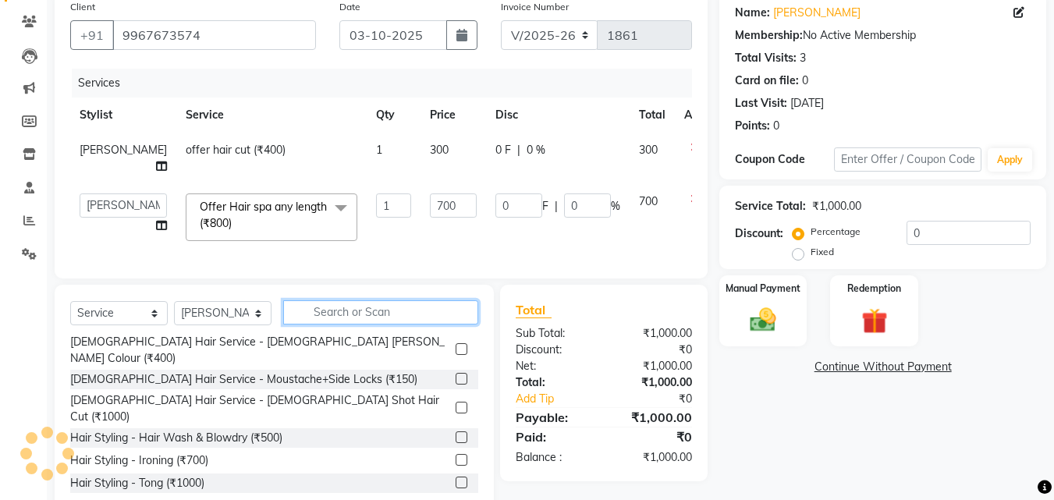
scroll to position [360, 0]
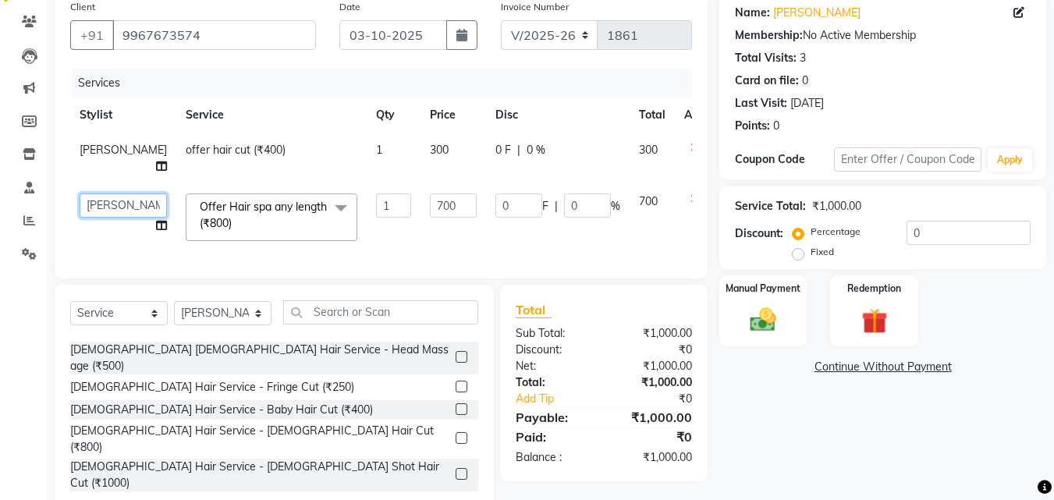
click at [98, 204] on select "[PERSON_NAME] [PERSON_NAME] pooja [PERSON_NAME]" at bounding box center [123, 206] width 87 height 24
select select "62227"
click at [236, 321] on select "Select Stylist [PERSON_NAME] [PERSON_NAME] pooja [PERSON_NAME]" at bounding box center [223, 313] width 98 height 24
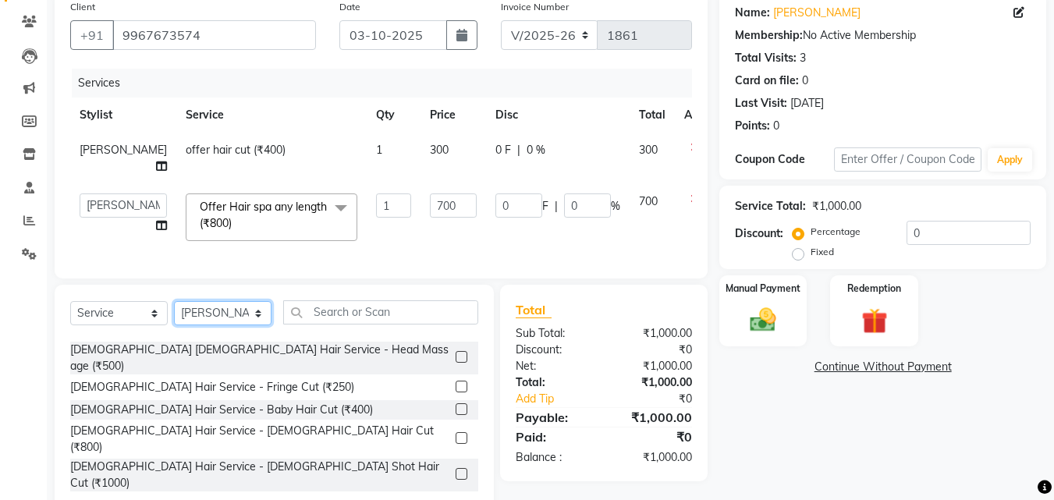
select select "62227"
click at [174, 313] on select "Select Stylist [PERSON_NAME] [PERSON_NAME] pooja [PERSON_NAME]" at bounding box center [223, 313] width 98 height 24
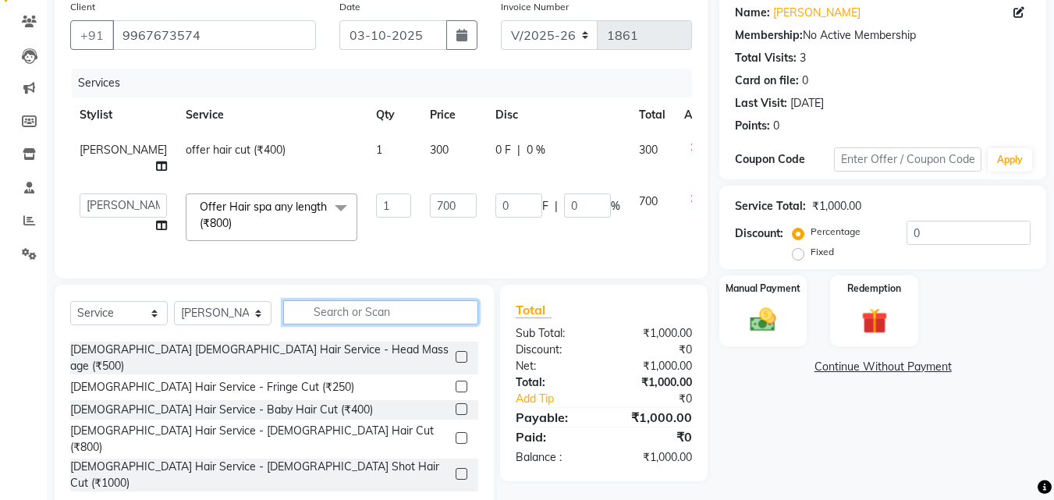
click at [411, 323] on input "text" at bounding box center [380, 312] width 195 height 24
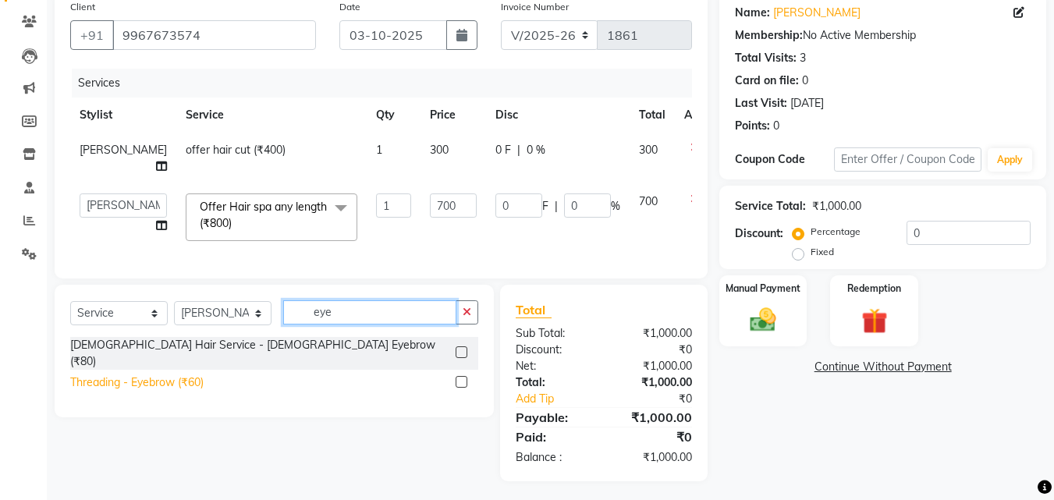
type input "eye"
click at [203, 378] on div "Threading - Eyebrow (₹60)" at bounding box center [136, 383] width 133 height 16
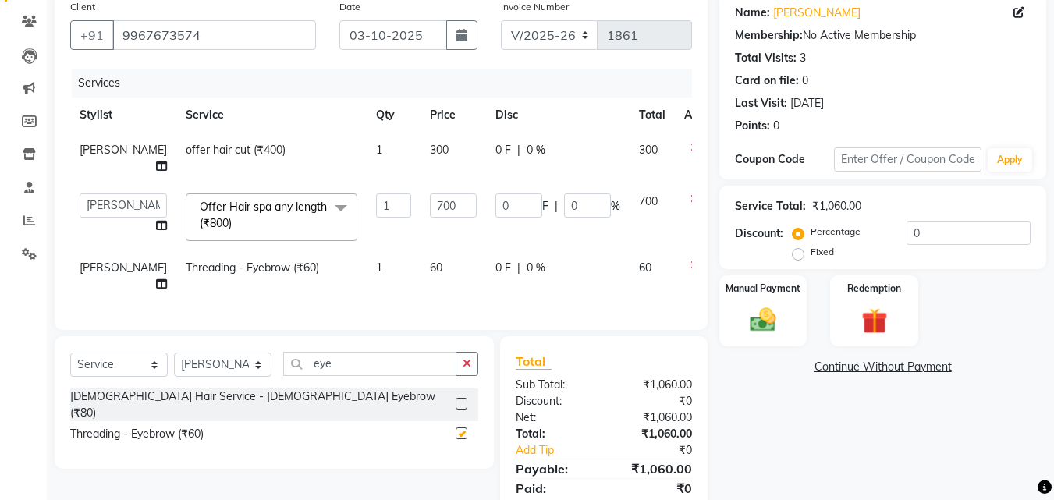
checkbox input "false"
click at [422, 240] on td "700" at bounding box center [454, 217] width 66 height 66
click at [421, 263] on td "60" at bounding box center [454, 275] width 66 height 51
select select "62227"
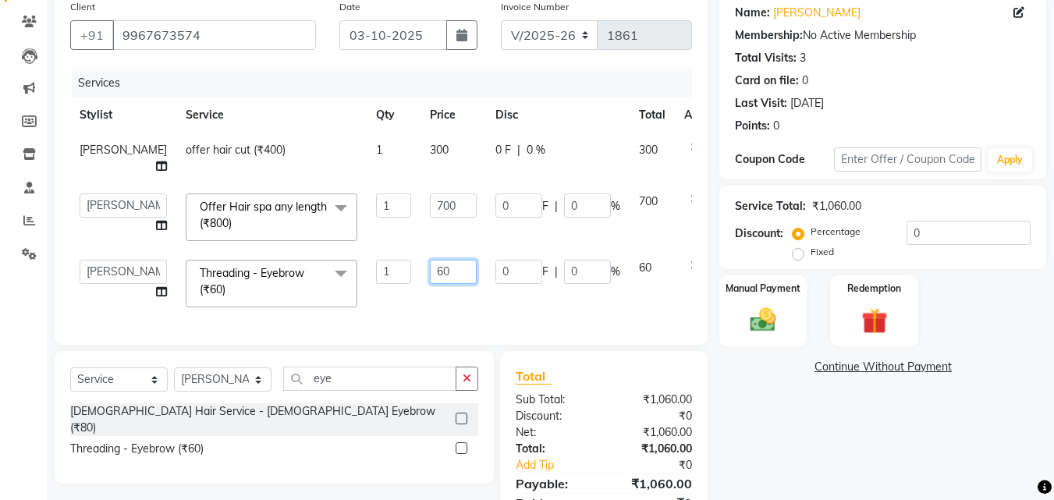
click at [430, 263] on input "60" at bounding box center [453, 272] width 47 height 24
type input "6"
type input "50"
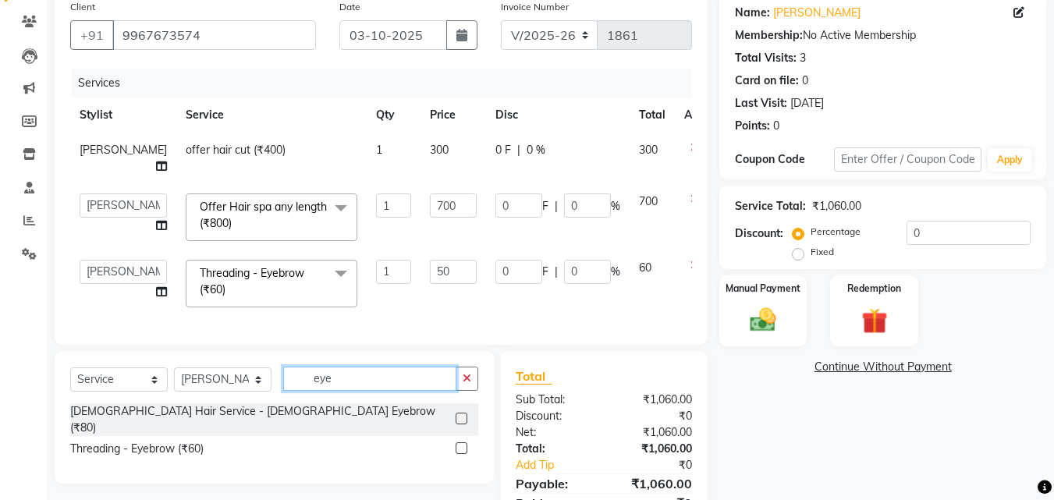
click at [368, 389] on input "eye" at bounding box center [369, 379] width 173 height 24
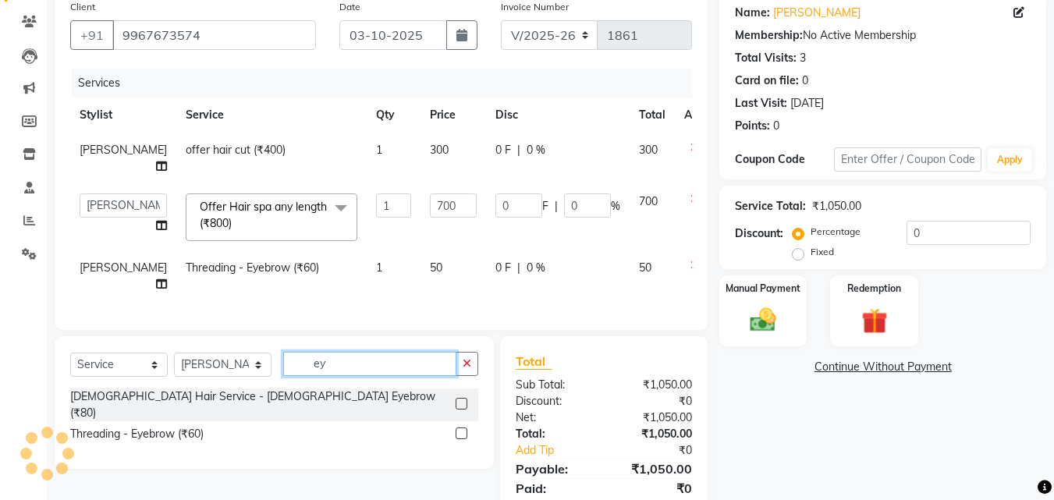
type input "e"
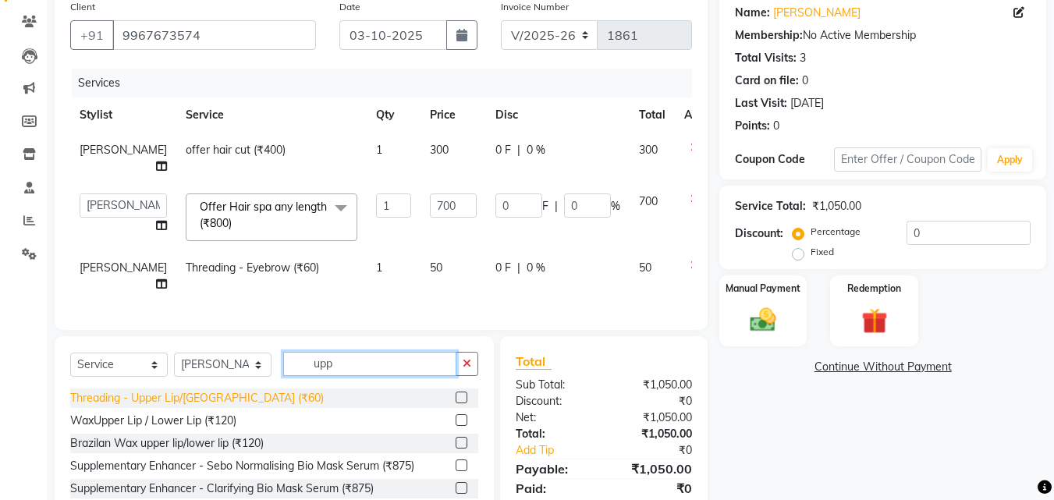
type input "upp"
click at [197, 407] on div "Threading - Upper Lip/[GEOGRAPHIC_DATA] (₹60)" at bounding box center [197, 398] width 254 height 16
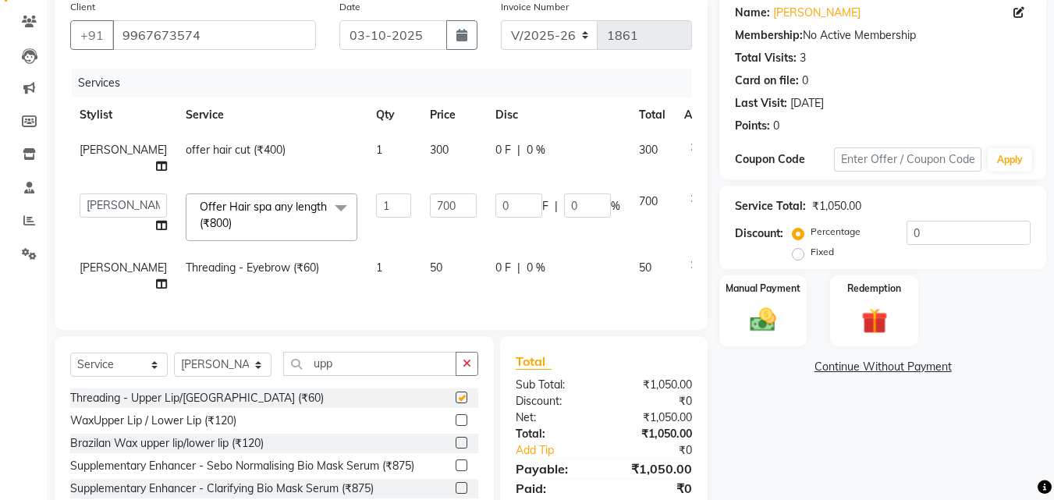
checkbox input "false"
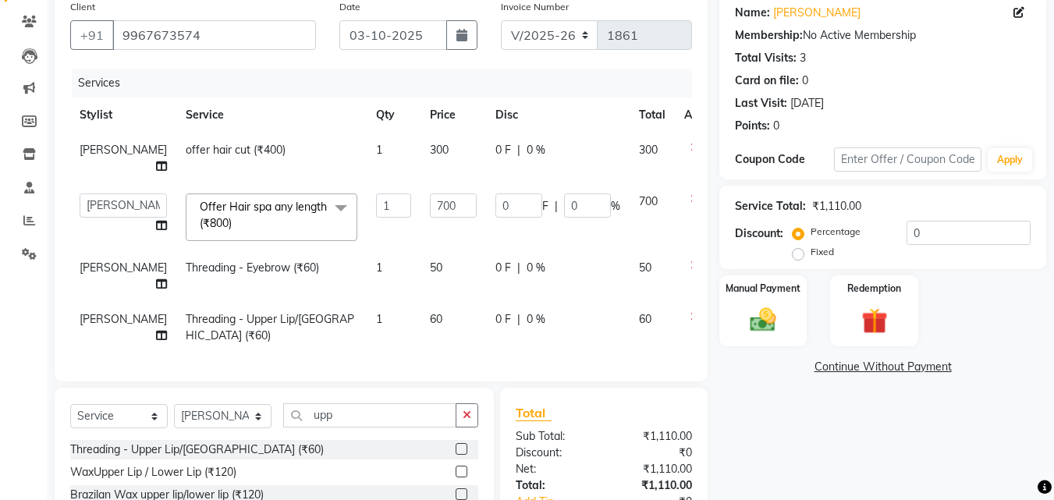
drag, startPoint x: 482, startPoint y: 304, endPoint x: 455, endPoint y: 321, distance: 32.7
click at [486, 302] on td "0 F | 0 %" at bounding box center [558, 275] width 144 height 51
select select "62227"
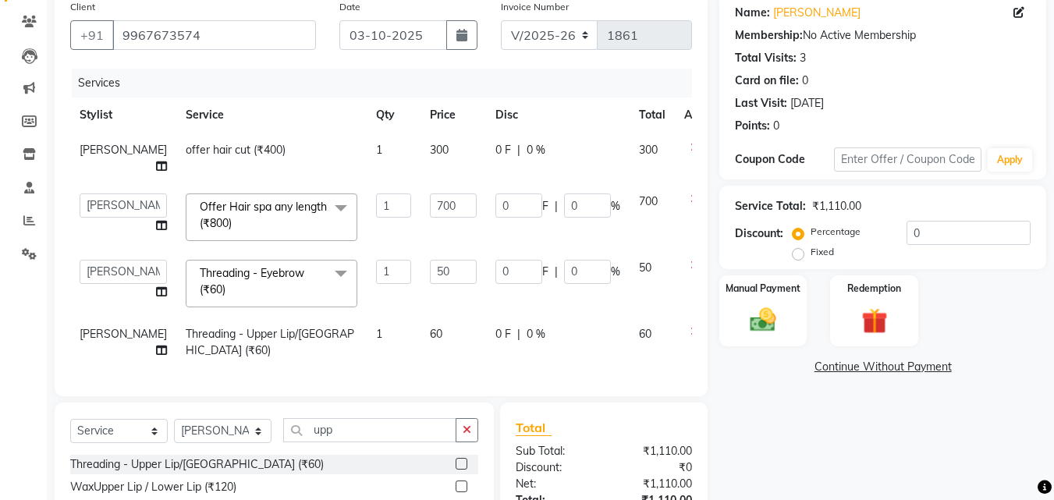
click at [421, 339] on td "60" at bounding box center [454, 342] width 66 height 51
select select "62227"
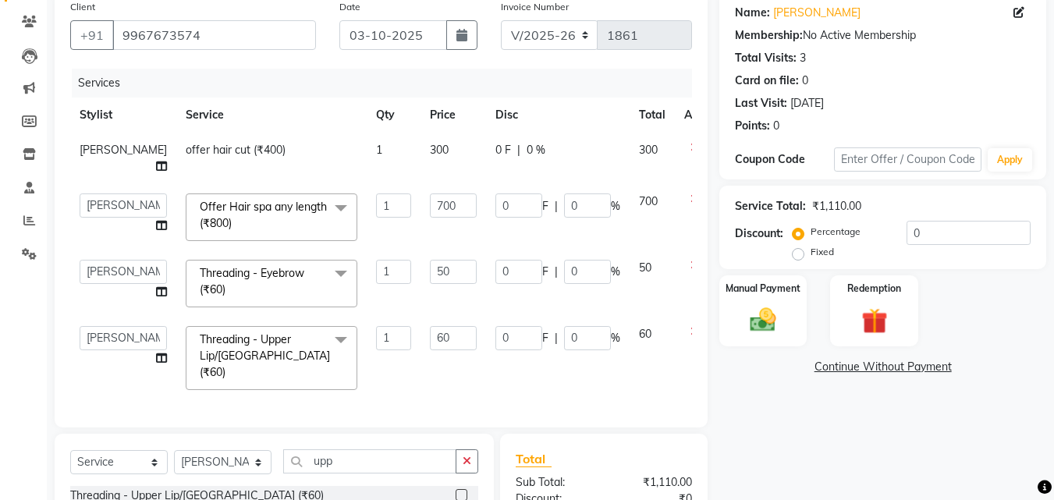
click at [430, 339] on input "60" at bounding box center [453, 338] width 47 height 24
type input "6"
type input "40"
click at [421, 355] on td "40" at bounding box center [454, 358] width 66 height 83
select select "62227"
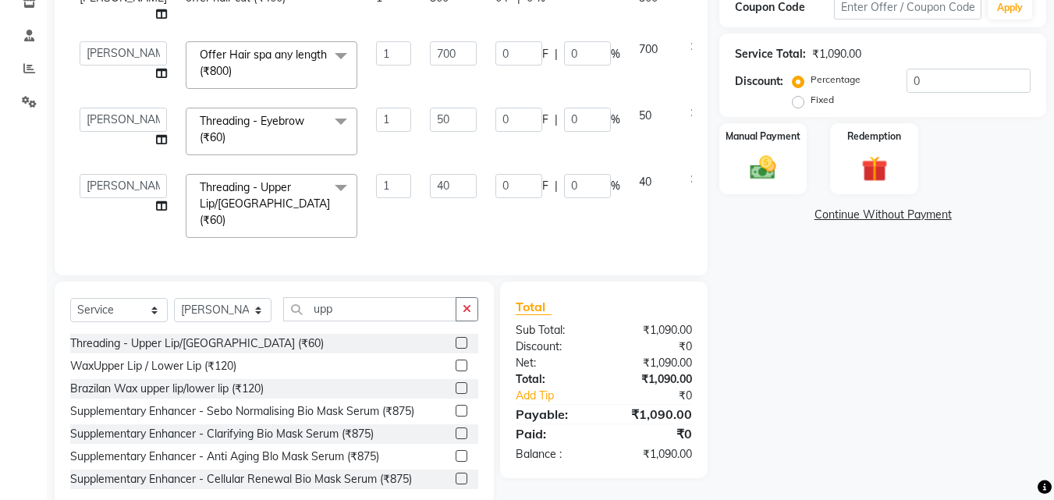
scroll to position [307, 0]
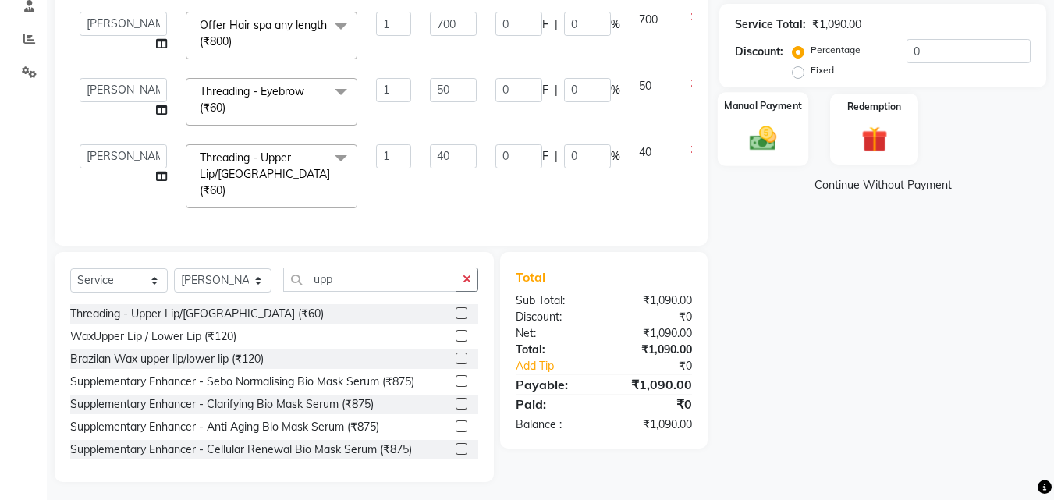
click at [780, 159] on div "Manual Payment" at bounding box center [763, 129] width 91 height 74
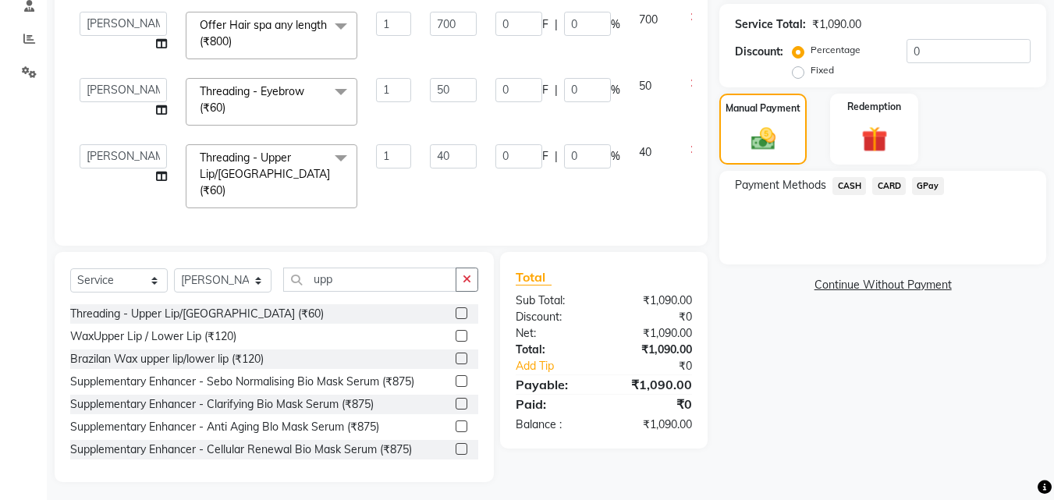
click at [923, 185] on span "GPay" at bounding box center [928, 186] width 32 height 18
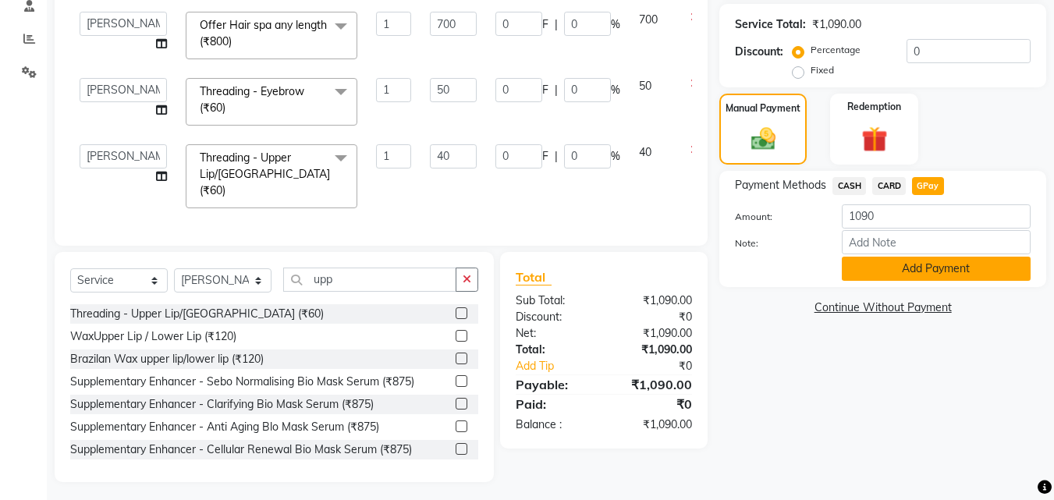
click at [936, 265] on button "Add Payment" at bounding box center [936, 269] width 189 height 24
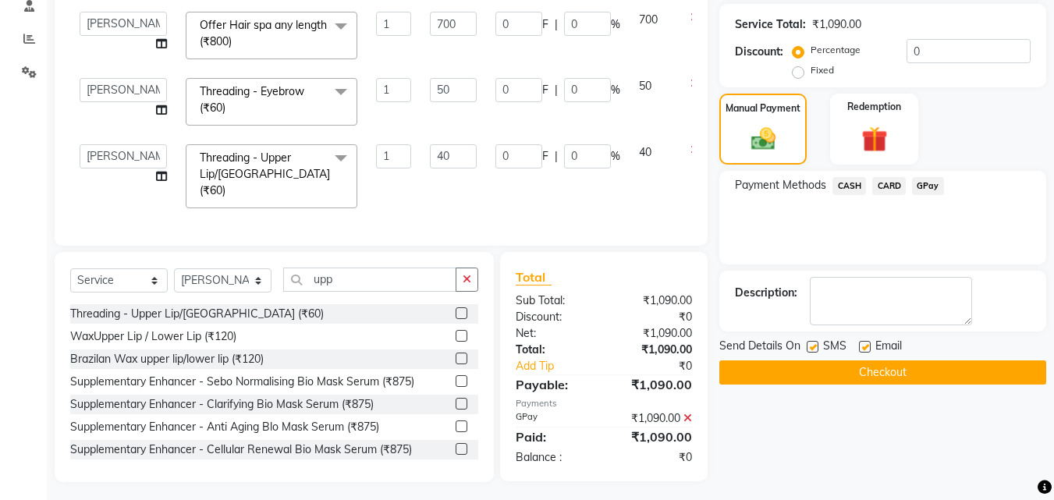
click at [904, 379] on button "Checkout" at bounding box center [882, 372] width 327 height 24
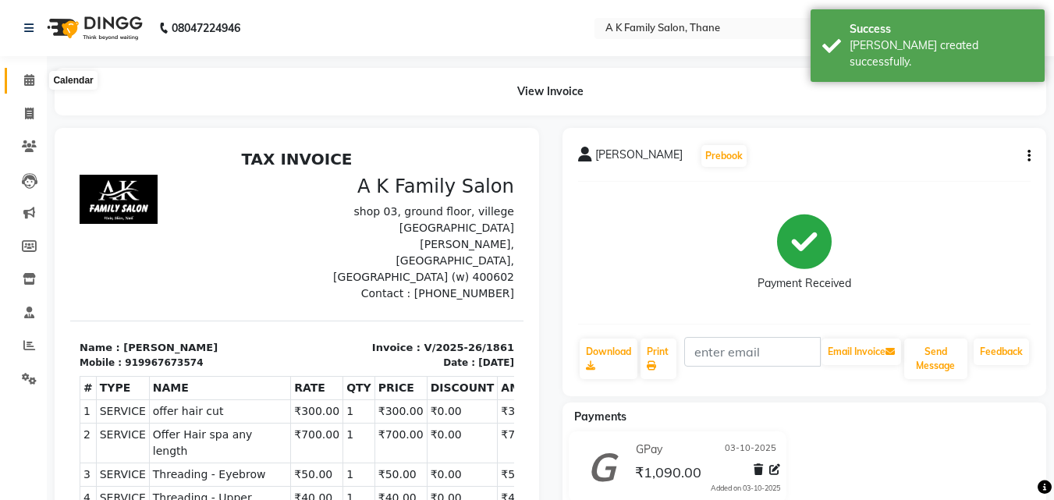
click at [30, 81] on icon at bounding box center [29, 80] width 10 height 12
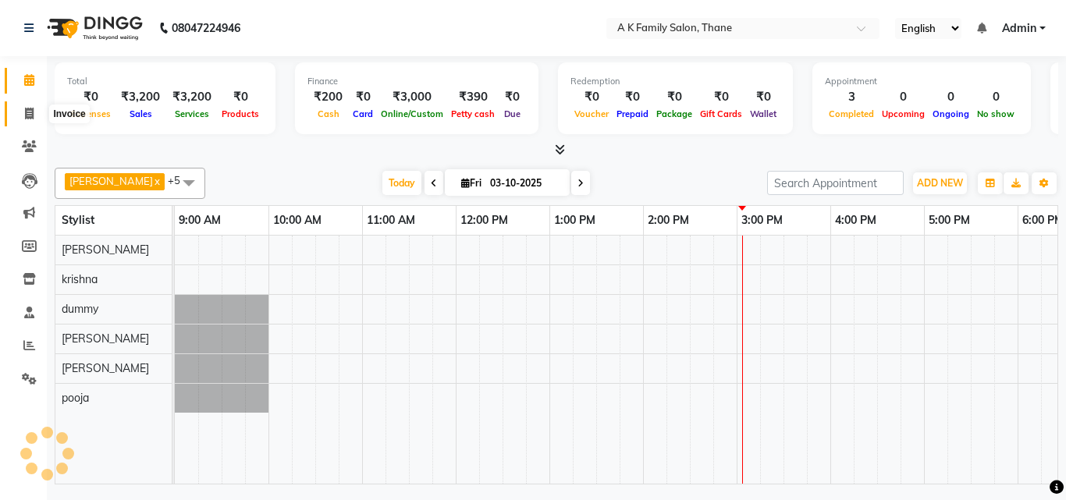
click at [30, 115] on icon at bounding box center [29, 114] width 9 height 12
select select "5033"
select select "service"
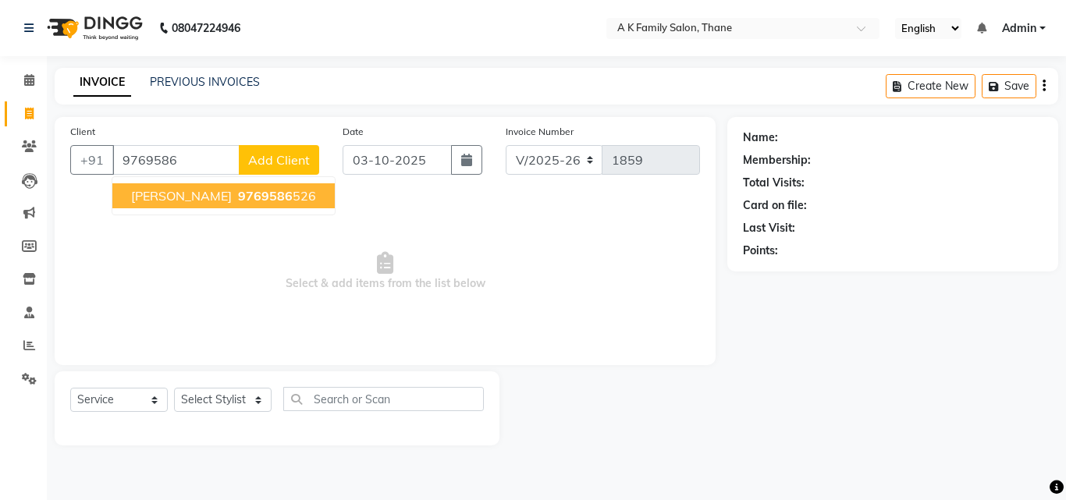
click at [280, 193] on ngb-highlight "9769586 526" at bounding box center [275, 196] width 81 height 16
type input "9769586526"
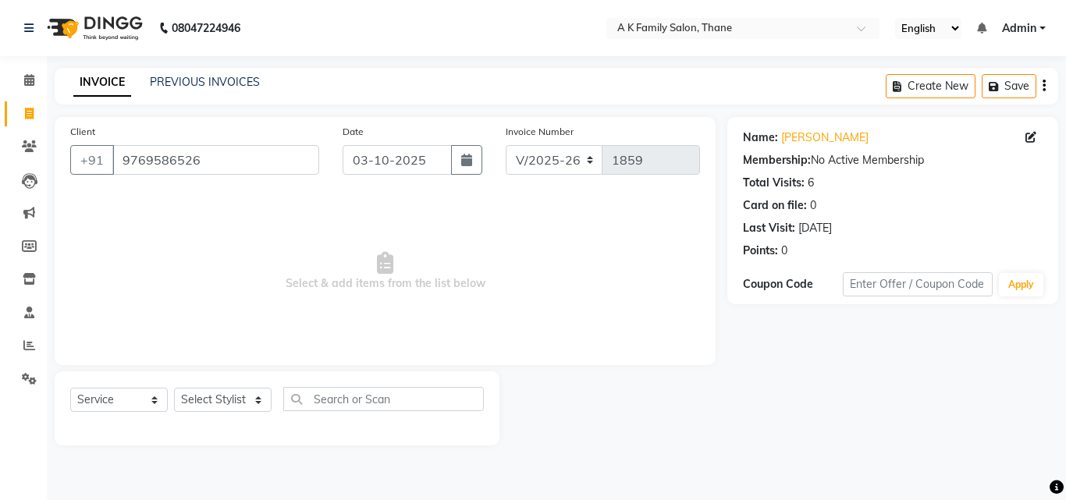
click at [203, 414] on div "Select Service Product Membership Package Voucher Prepaid Gift Card Select Styl…" at bounding box center [277, 405] width 414 height 37
click at [203, 394] on select "Select Stylist [PERSON_NAME] [PERSON_NAME] pooja [PERSON_NAME]" at bounding box center [223, 400] width 98 height 24
select select "52627"
click at [174, 388] on select "Select Stylist [PERSON_NAME] [PERSON_NAME] pooja [PERSON_NAME]" at bounding box center [223, 400] width 98 height 24
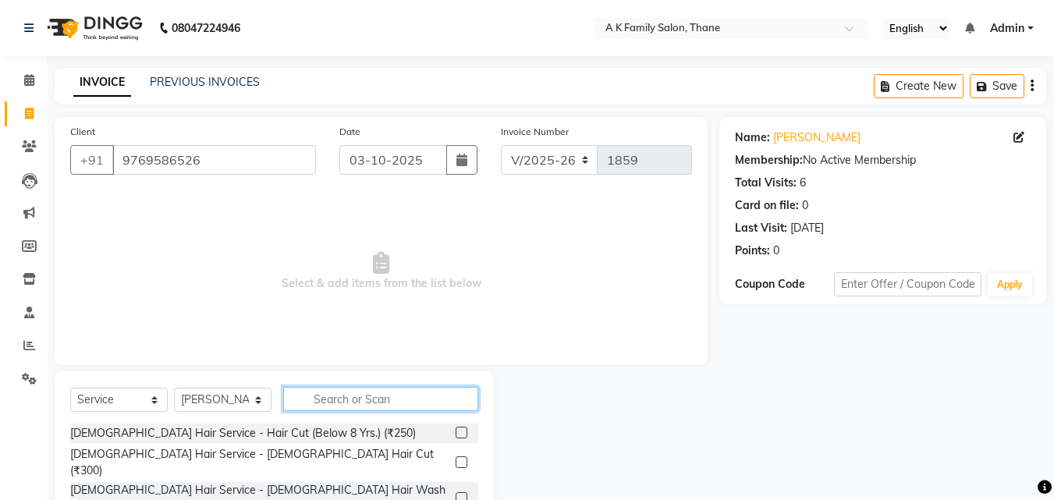
click at [339, 394] on input "text" at bounding box center [380, 399] width 195 height 24
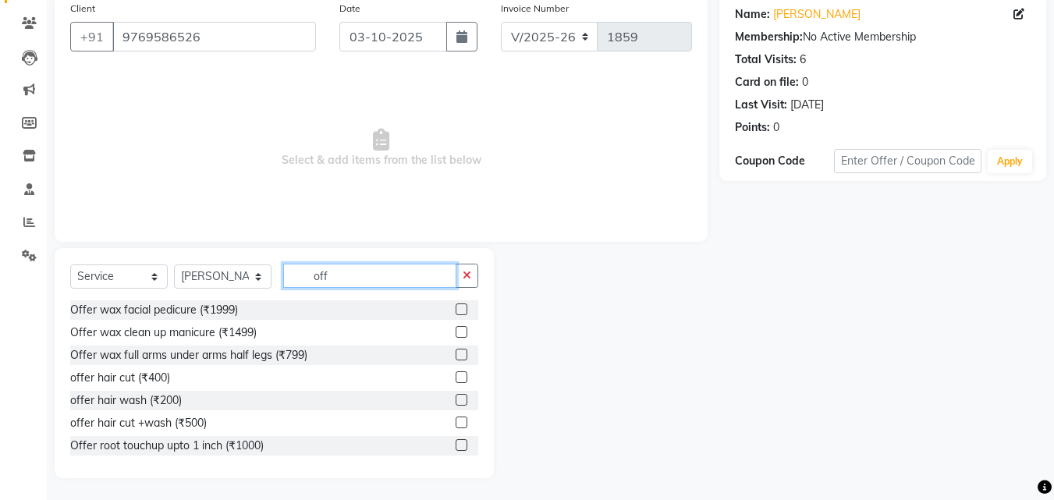
scroll to position [125, 0]
type input "off"
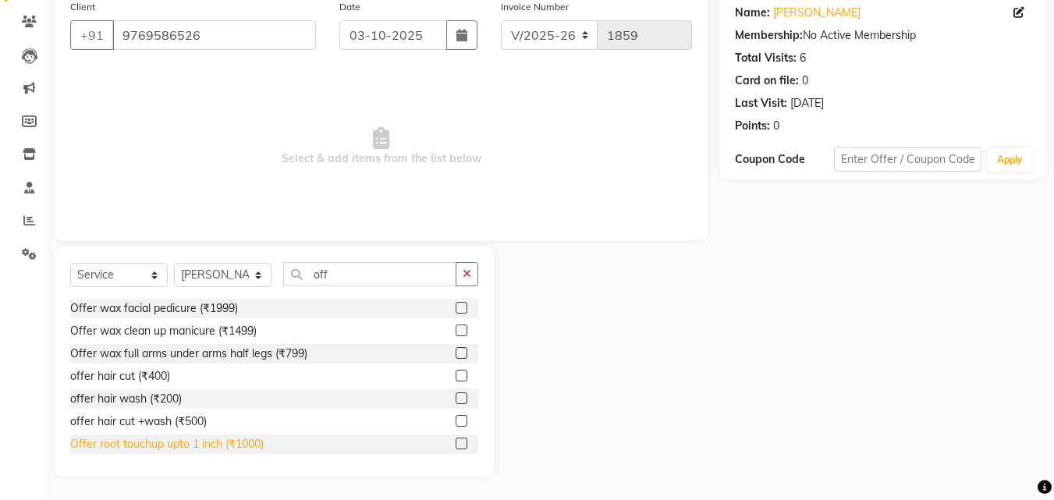
click at [183, 449] on div "Offer root touchup upto 1 inch (₹1000)" at bounding box center [167, 444] width 194 height 16
checkbox input "false"
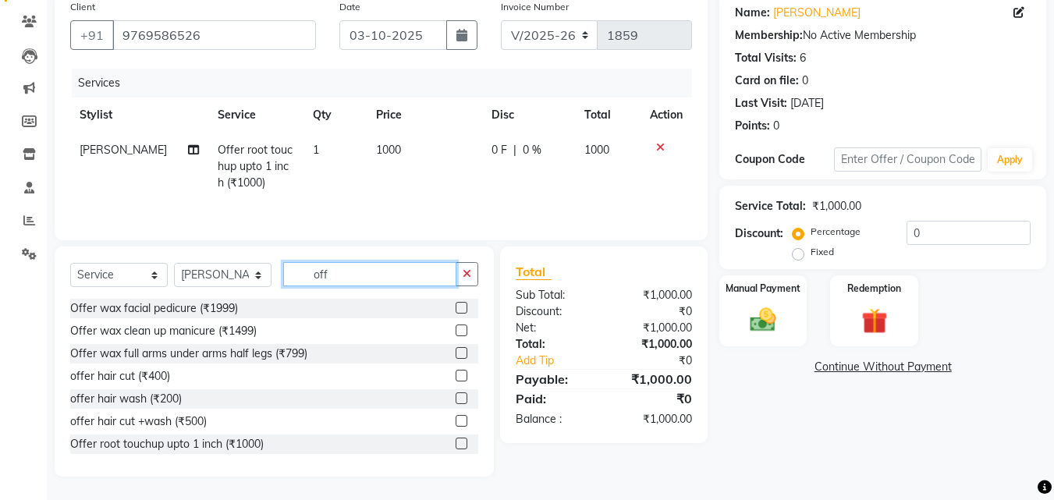
click at [359, 279] on input "off" at bounding box center [369, 274] width 173 height 24
type input "o"
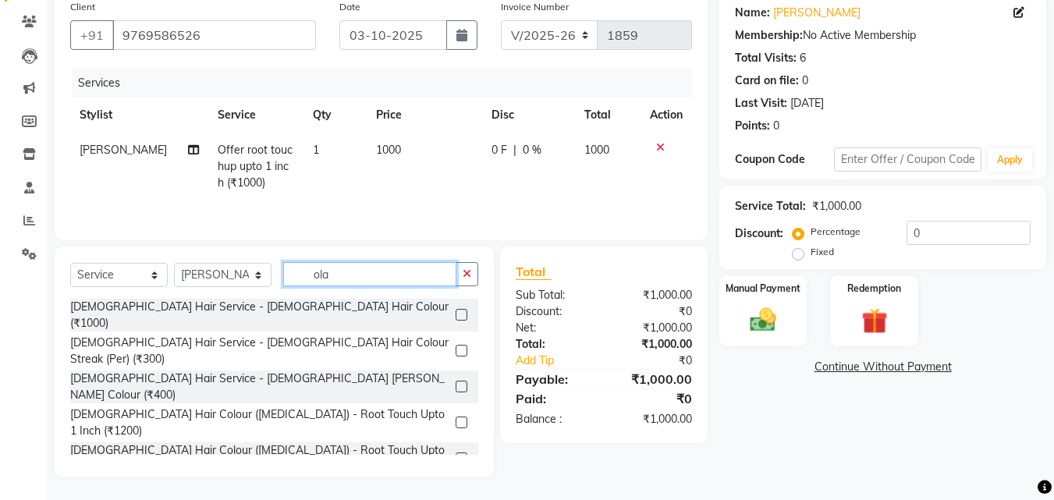
scroll to position [105, 0]
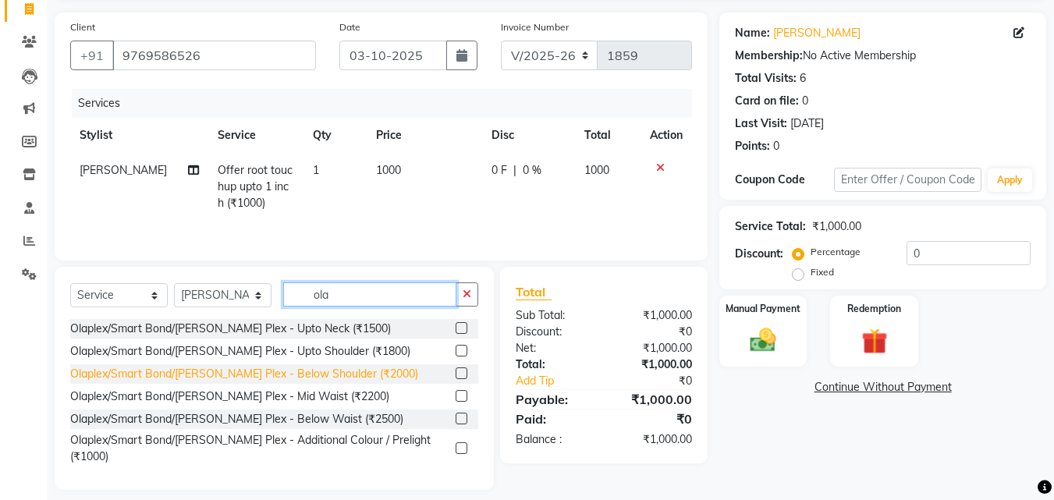
type input "ola"
click at [276, 368] on div "Olaplex/Smart Bond/[PERSON_NAME] Plex - Below Shoulder (₹2000)" at bounding box center [244, 374] width 348 height 16
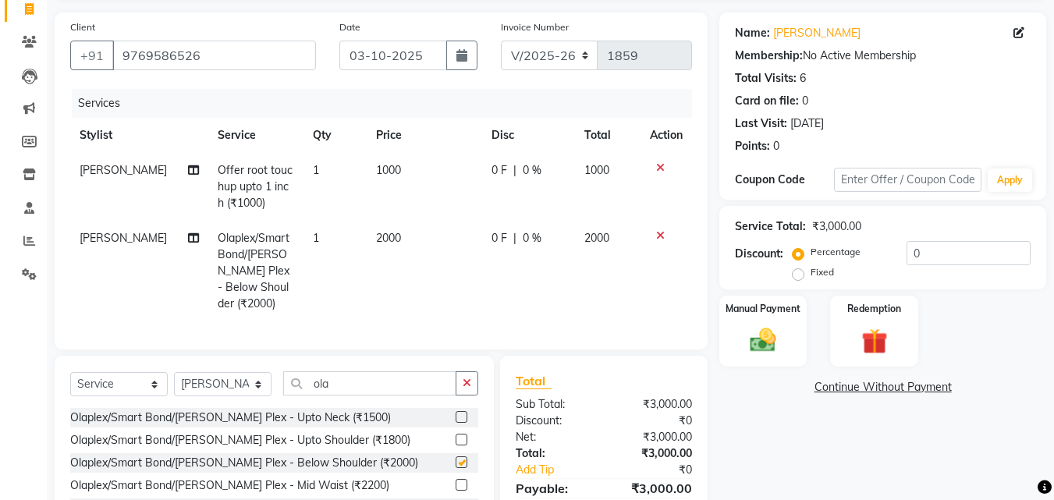
checkbox input "false"
click at [470, 233] on td "2000" at bounding box center [424, 271] width 115 height 101
select select "52627"
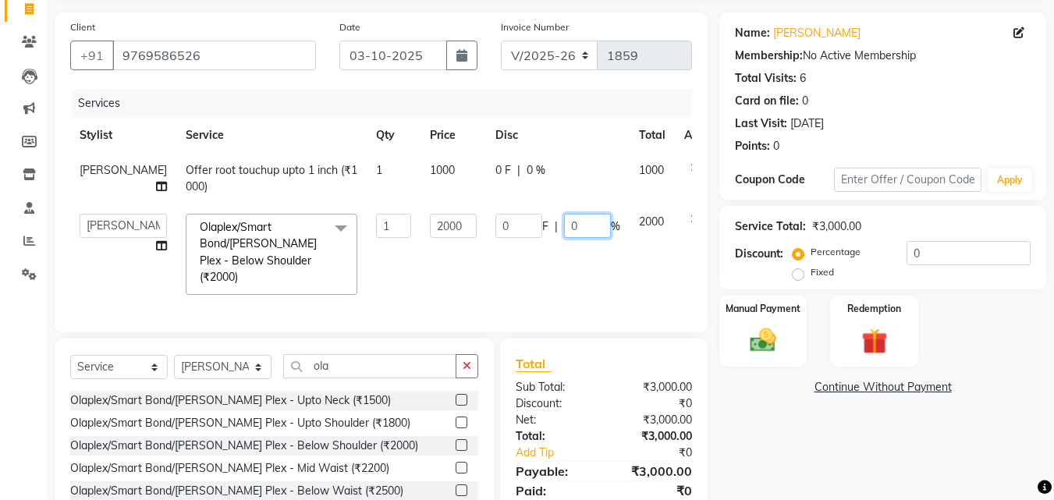
click at [564, 226] on input "0" at bounding box center [587, 226] width 47 height 24
click at [564, 222] on input "0" at bounding box center [587, 226] width 47 height 24
type input "20"
click at [515, 251] on td "0 F | 20 %" at bounding box center [558, 254] width 144 height 100
select select "52627"
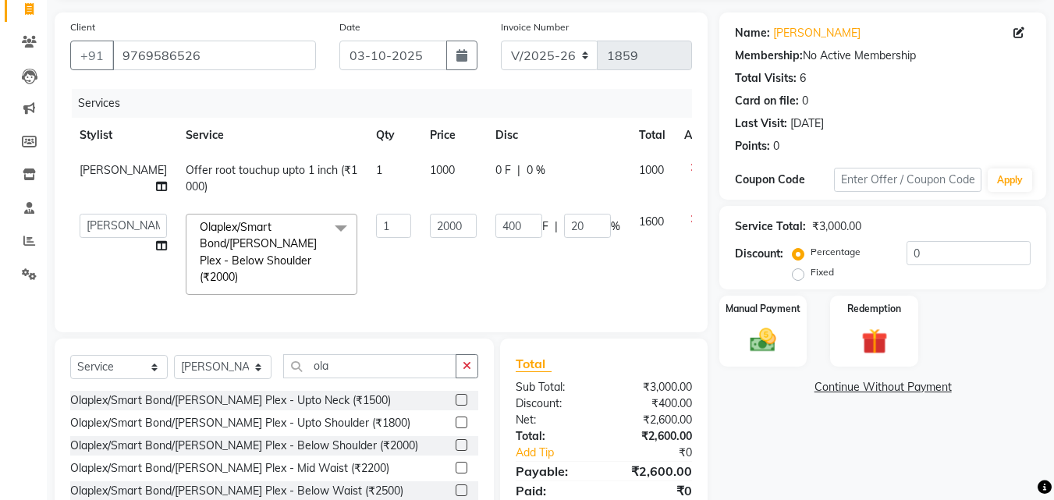
click at [399, 347] on div "Select Service Product Membership Package Voucher Prepaid Gift Card Select Styl…" at bounding box center [274, 450] width 439 height 223
click at [390, 364] on input "ola" at bounding box center [369, 366] width 173 height 24
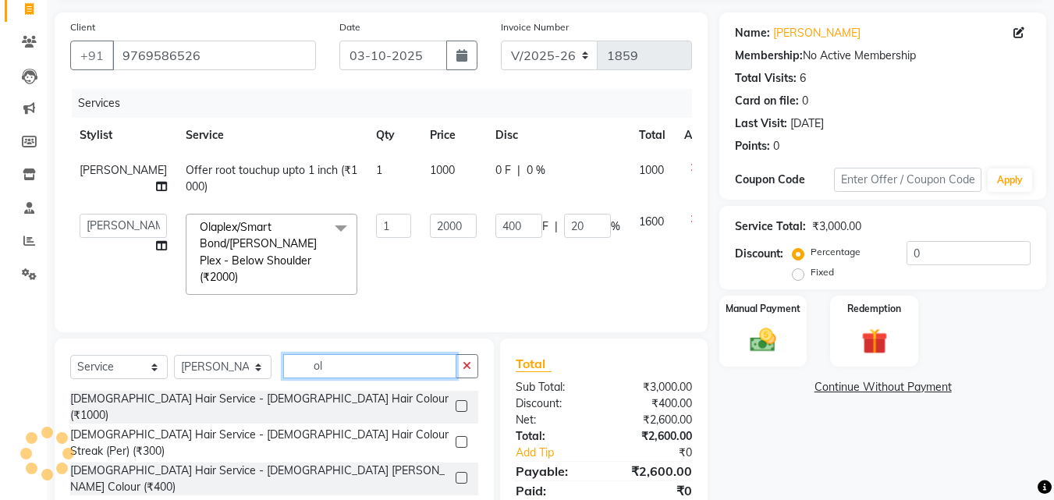
type input "o"
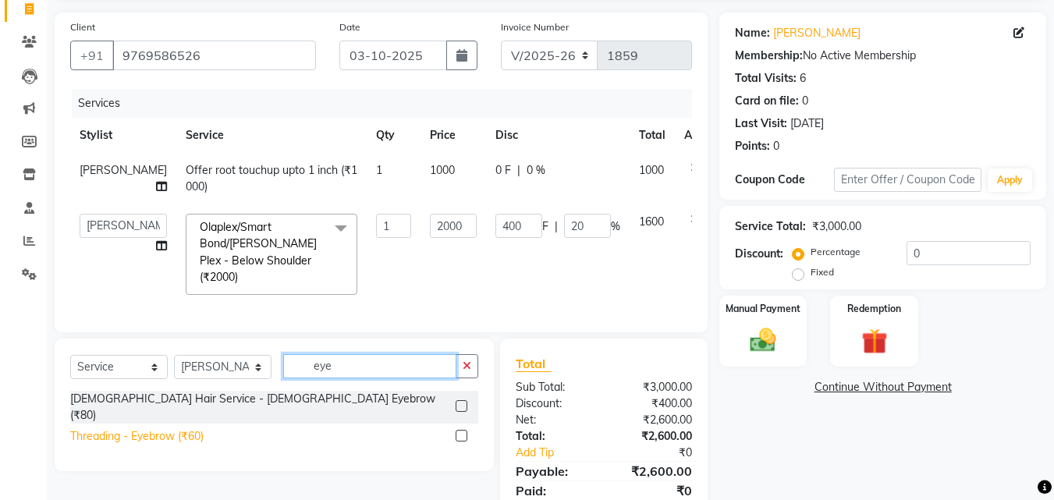
type input "eye"
click at [86, 428] on div "Threading - Eyebrow (₹60)" at bounding box center [136, 436] width 133 height 16
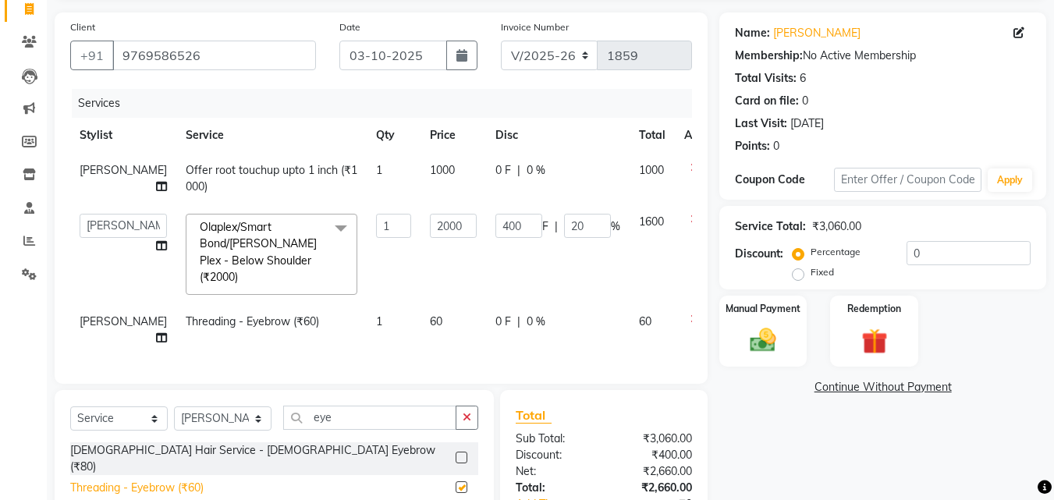
checkbox input "false"
click at [423, 304] on td "60" at bounding box center [454, 329] width 66 height 51
select select "52627"
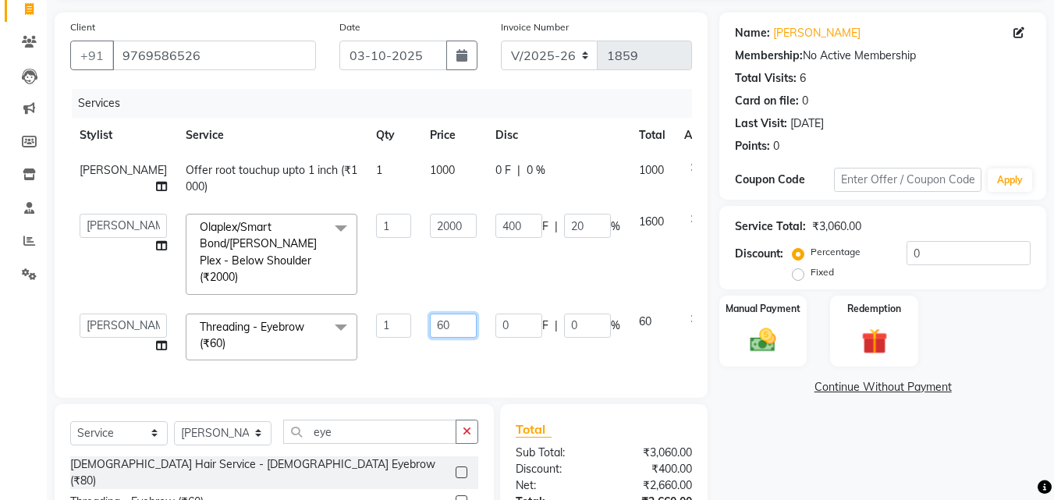
click at [430, 314] on input "60" at bounding box center [453, 326] width 47 height 24
type input "6"
type input "50"
click at [423, 325] on div "Services Stylist Service Qty Price Disc Total Action simmi Offer root touchup u…" at bounding box center [381, 235] width 622 height 293
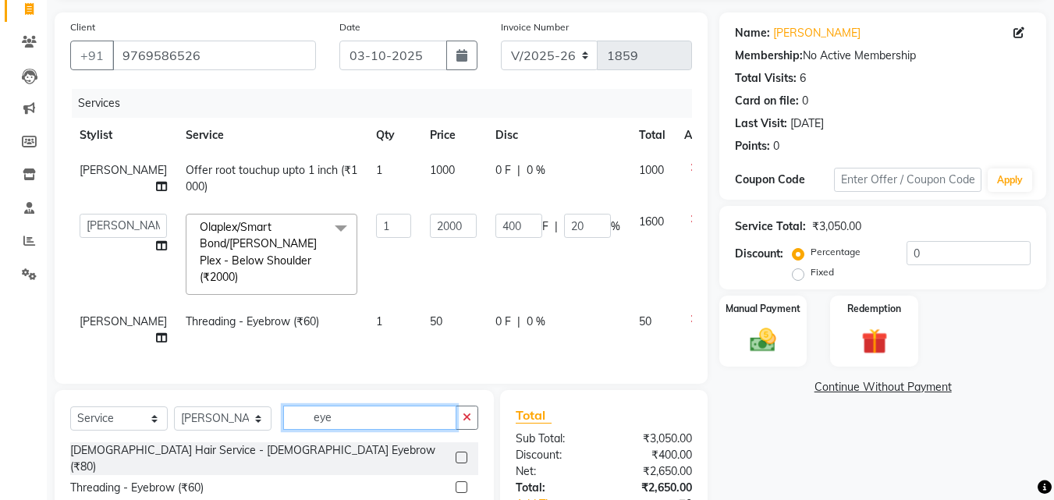
click at [421, 406] on input "eye" at bounding box center [369, 418] width 173 height 24
type input "e"
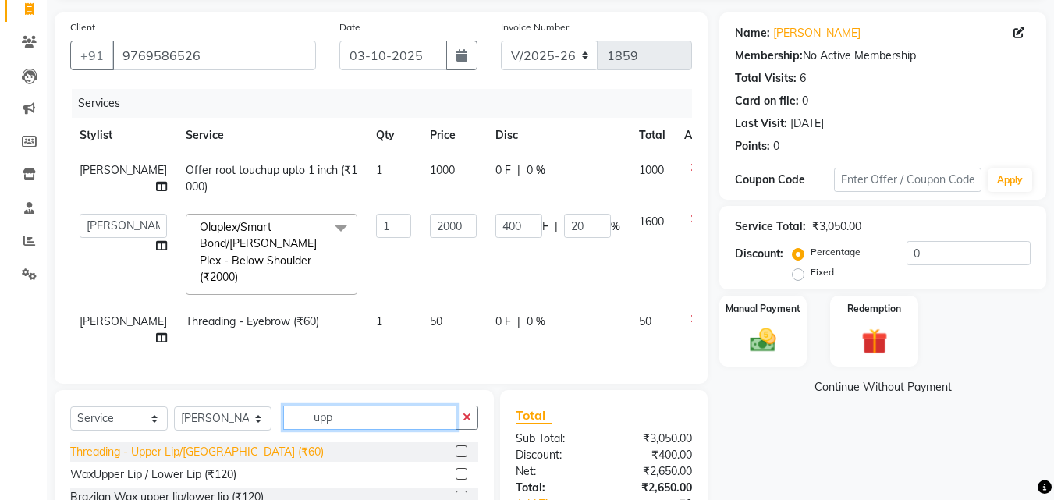
type input "upp"
click at [229, 444] on div "Threading - Upper Lip/[GEOGRAPHIC_DATA] (₹60)" at bounding box center [197, 452] width 254 height 16
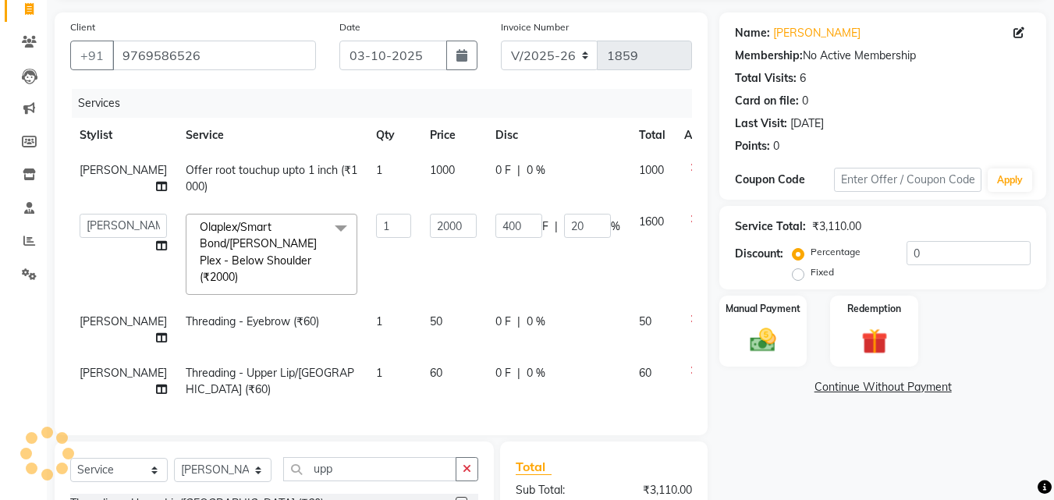
checkbox input "false"
click at [421, 359] on td "60" at bounding box center [454, 381] width 66 height 51
select select "52627"
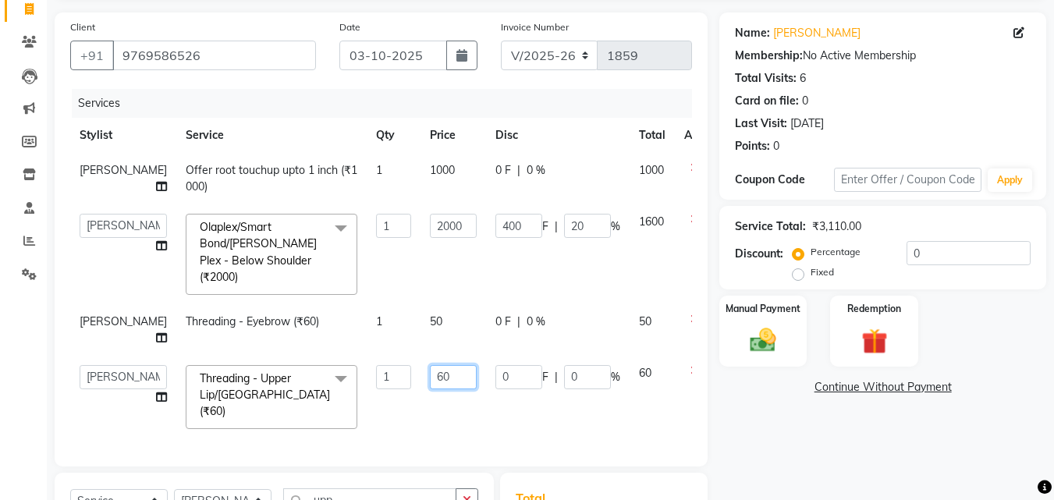
click at [430, 365] on input "60" at bounding box center [453, 377] width 47 height 24
type input "6"
type input "40"
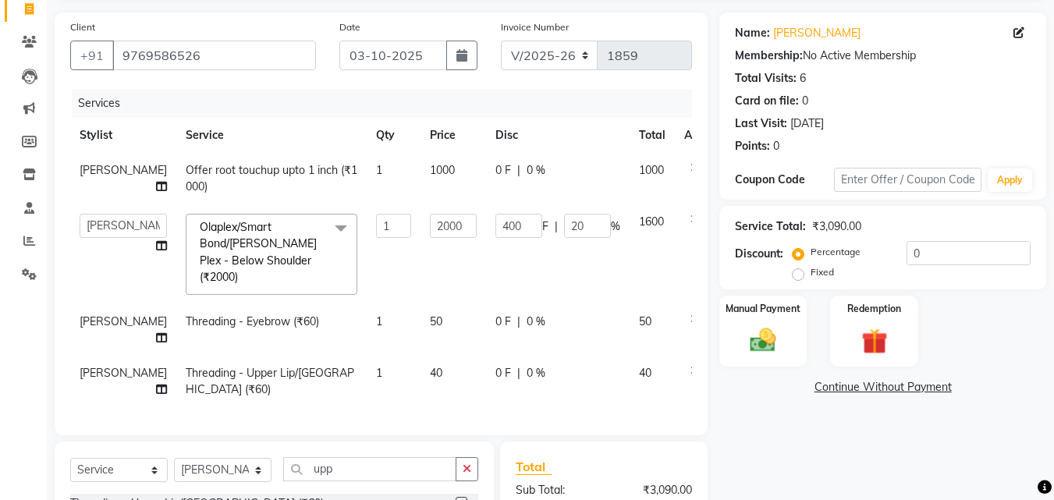
click at [412, 380] on div "Services Stylist Service Qty Price Disc Total Action simmi Offer root touchup u…" at bounding box center [381, 254] width 622 height 331
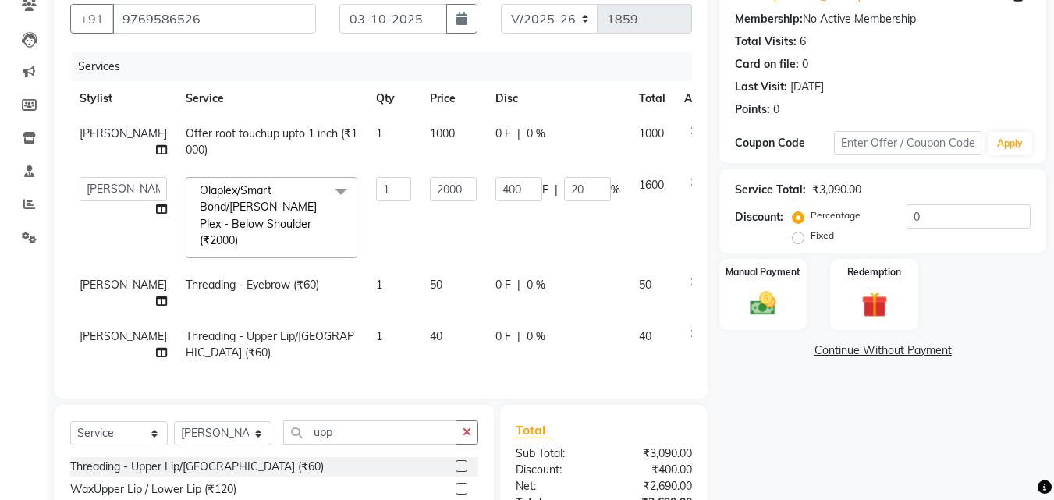
scroll to position [122, 0]
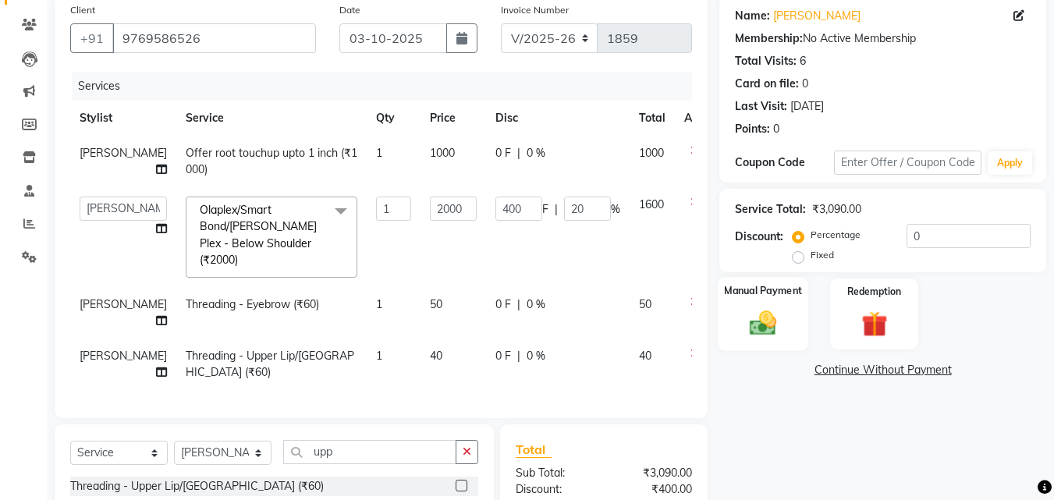
click at [766, 318] on img at bounding box center [763, 322] width 44 height 31
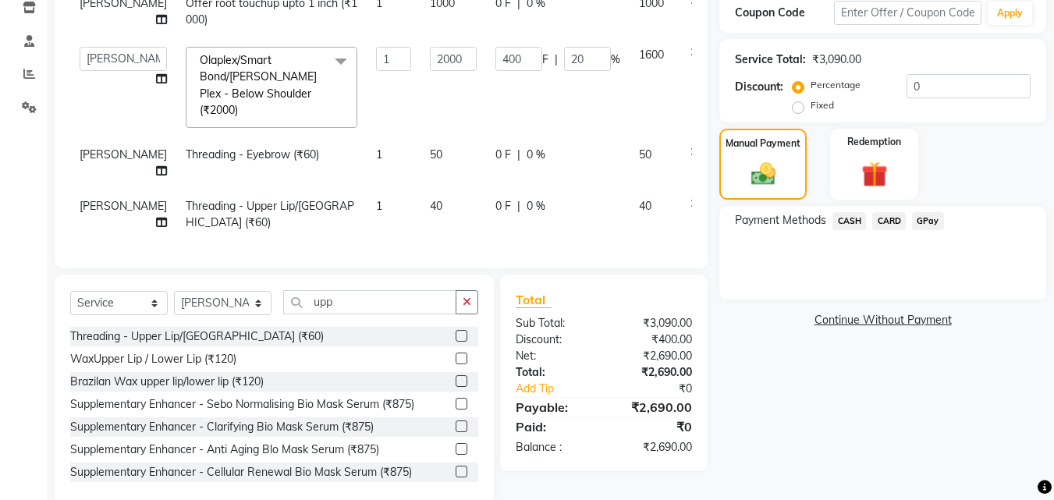
scroll to position [278, 0]
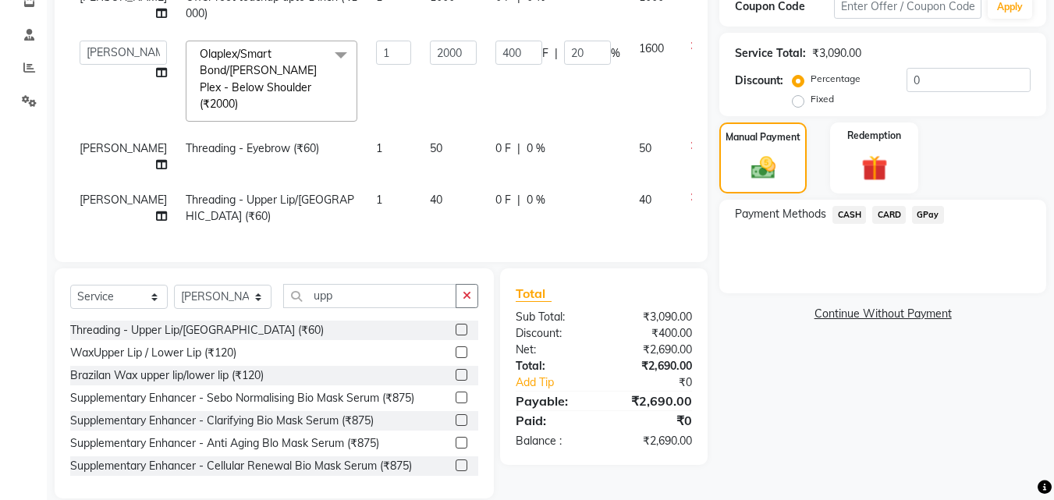
click at [939, 220] on span "GPay" at bounding box center [928, 215] width 32 height 18
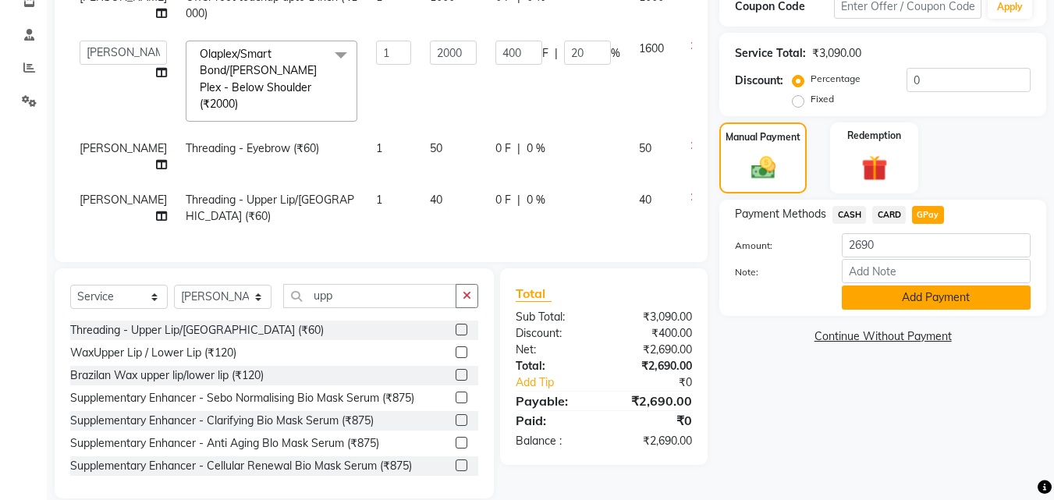
click at [943, 286] on button "Add Payment" at bounding box center [936, 298] width 189 height 24
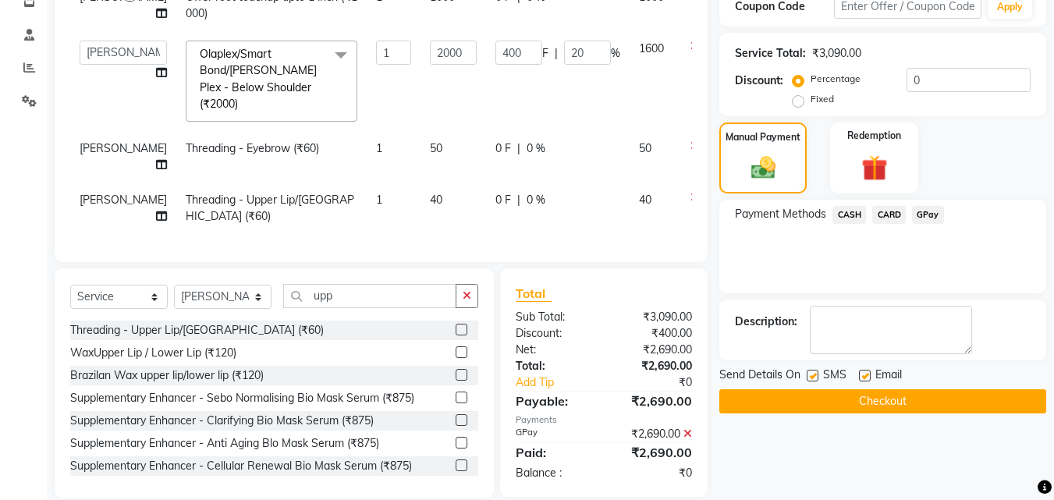
click at [940, 391] on button "Checkout" at bounding box center [882, 401] width 327 height 24
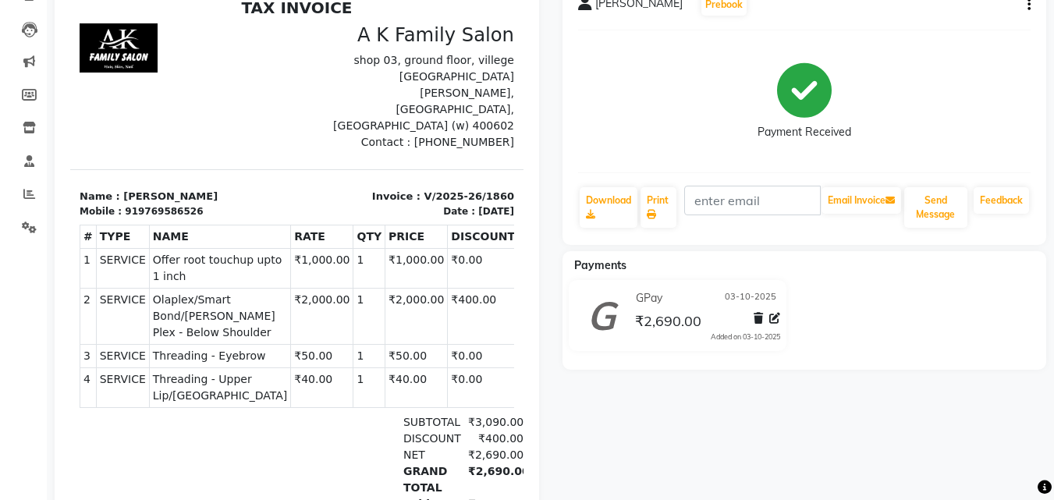
scroll to position [32, 0]
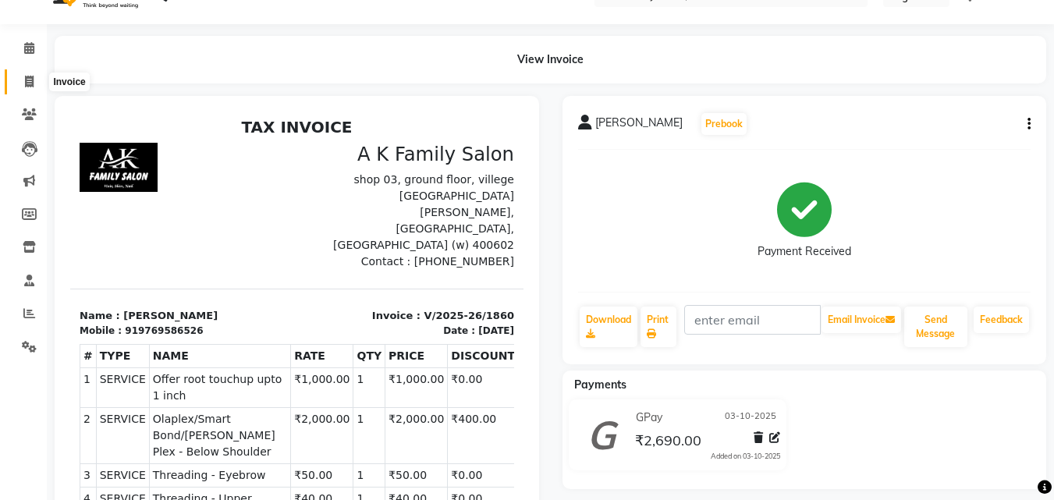
click at [19, 83] on span at bounding box center [29, 82] width 27 height 18
select select "service"
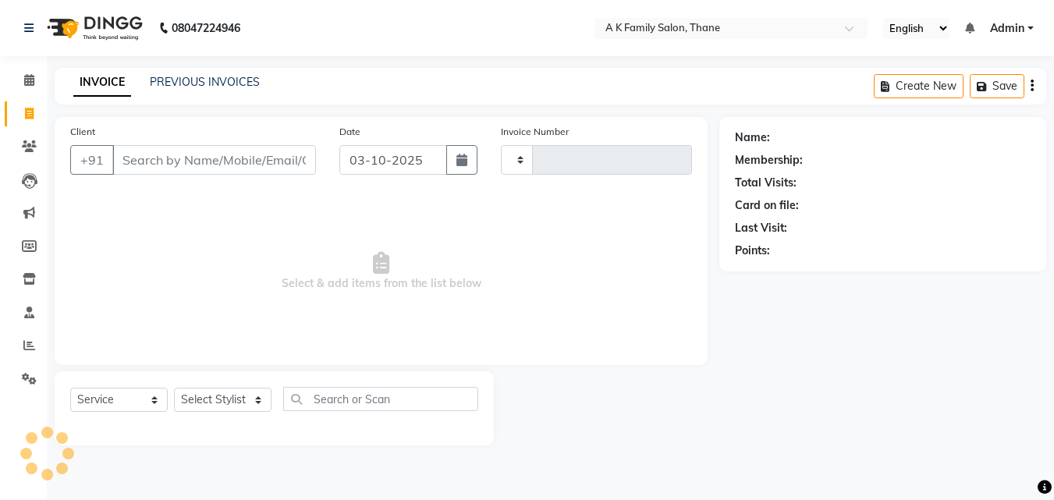
type input "1861"
select select "5033"
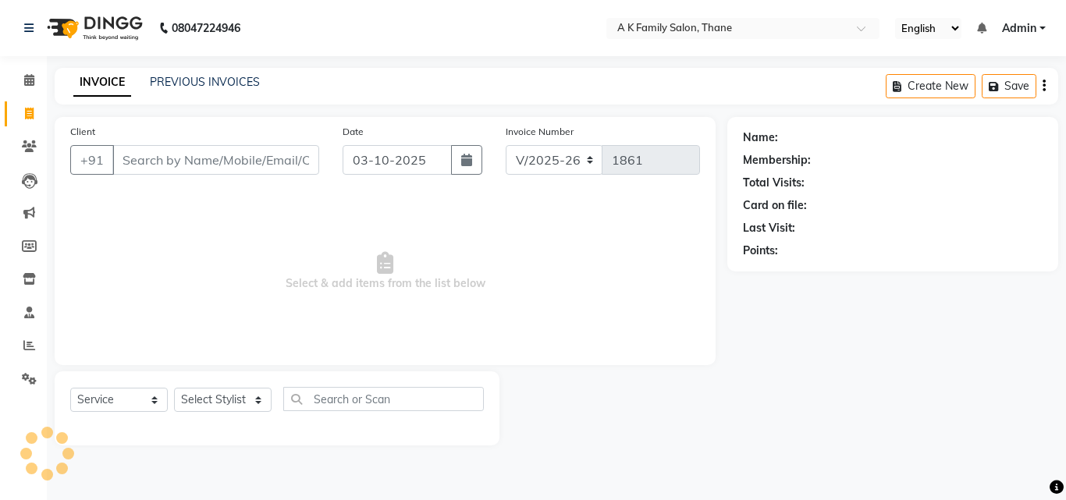
click at [165, 89] on div "PREVIOUS INVOICES" at bounding box center [205, 82] width 110 height 16
click at [169, 82] on link "PREVIOUS INVOICES" at bounding box center [205, 82] width 110 height 14
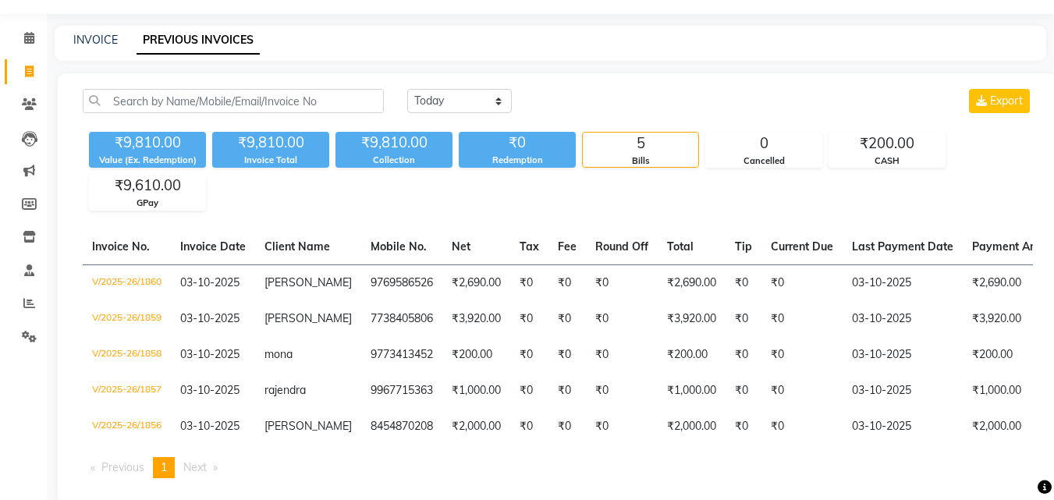
scroll to position [78, 0]
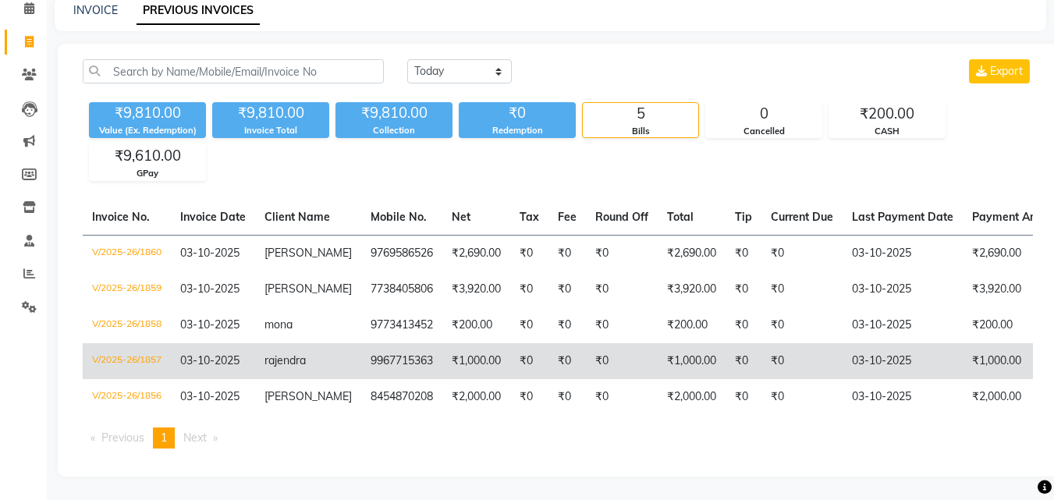
click at [280, 367] on span "rajendra" at bounding box center [285, 360] width 41 height 14
